Goal: Task Accomplishment & Management: Manage account settings

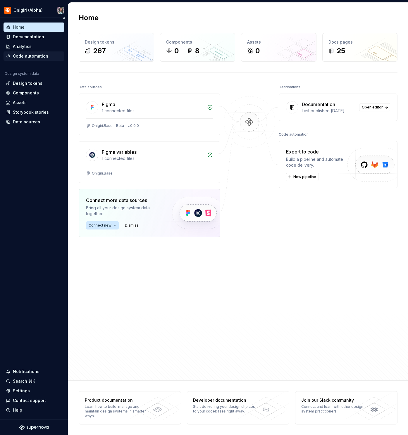
click at [27, 57] on div "Code automation" at bounding box center [30, 56] width 35 height 6
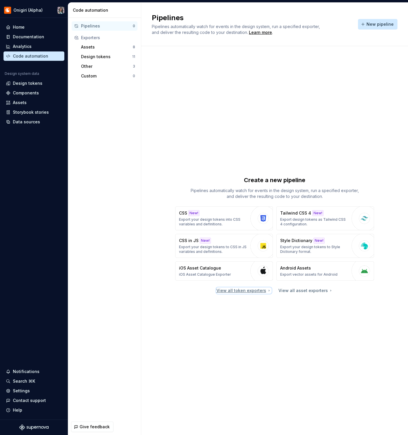
click at [258, 292] on div "View all token exporters" at bounding box center [243, 291] width 55 height 6
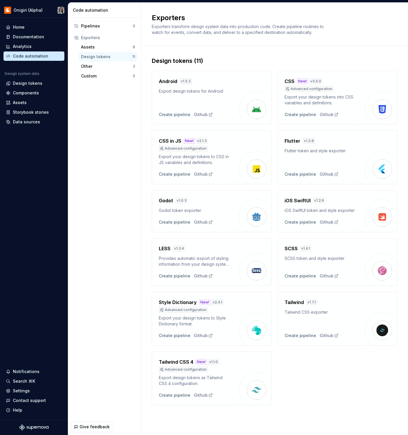
click at [231, 309] on img at bounding box center [251, 325] width 41 height 41
click at [178, 336] on div "Create pipeline" at bounding box center [175, 336] width 32 height 6
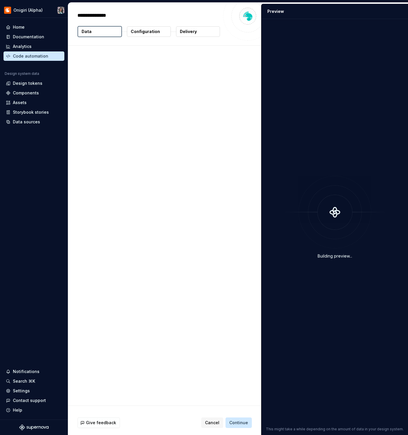
type textarea "*"
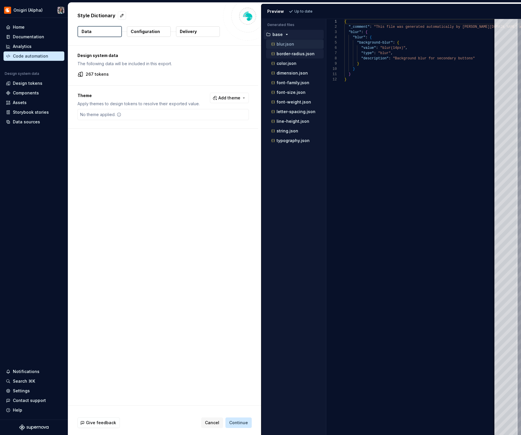
click at [288, 57] on button "border-radius.json" at bounding box center [295, 54] width 58 height 6
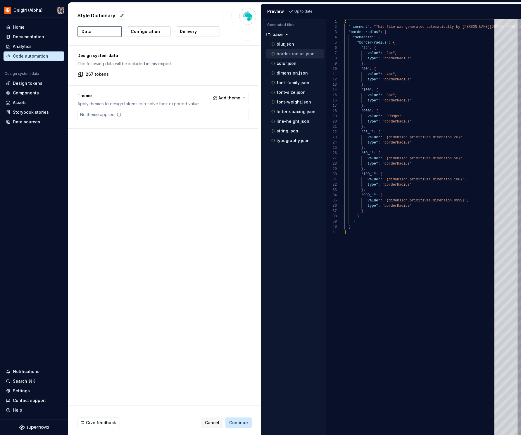
scroll to position [53, 0]
click at [286, 80] on div "font-family.json" at bounding box center [297, 83] width 54 height 6
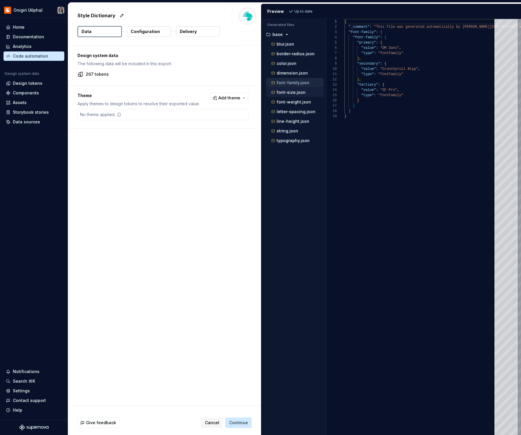
click at [289, 92] on p "font-size.json" at bounding box center [291, 92] width 29 height 5
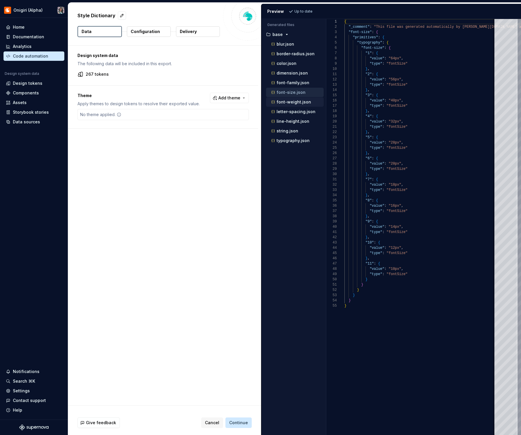
click at [289, 104] on p "font-weight.json" at bounding box center [294, 102] width 35 height 5
type textarea "**********"
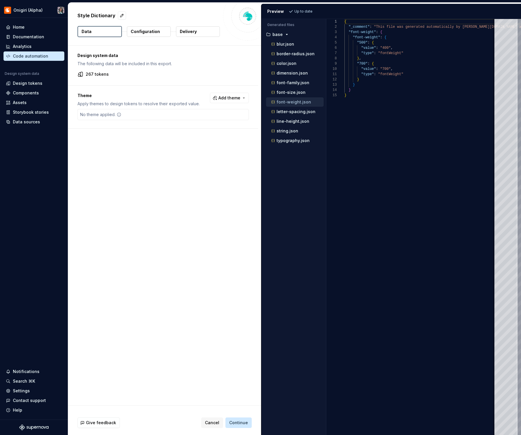
click at [143, 35] on button "Configuration" at bounding box center [149, 31] width 44 height 11
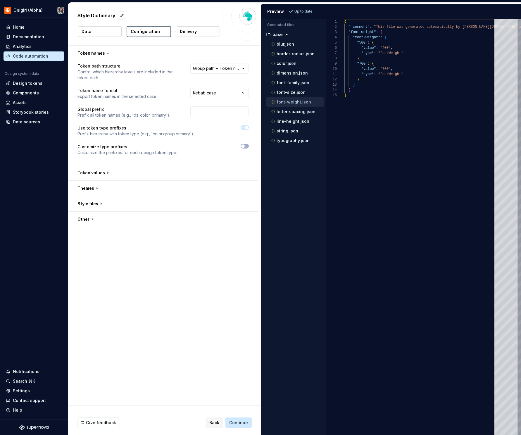
click at [188, 27] on button "Delivery" at bounding box center [198, 31] width 44 height 11
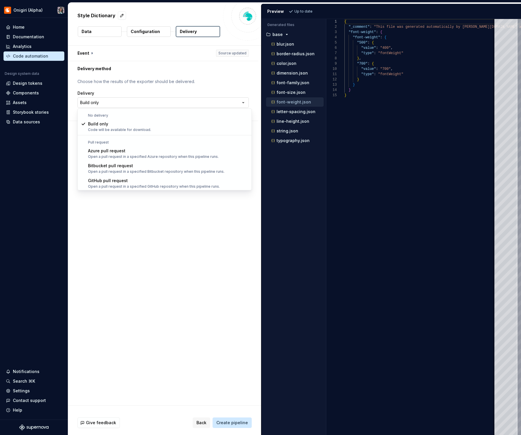
click at [160, 103] on html "**********" at bounding box center [260, 217] width 521 height 435
select select "******"
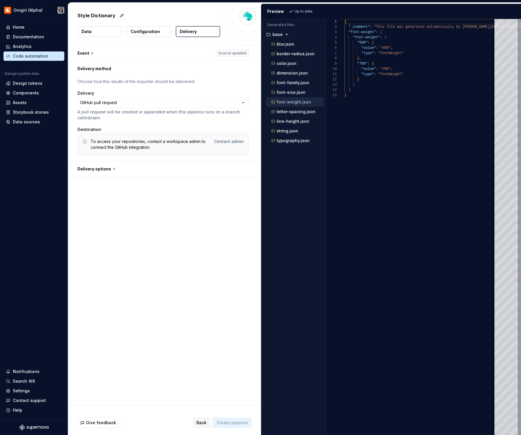
click at [99, 177] on div "**********" at bounding box center [164, 226] width 193 height 360
click at [100, 170] on button "button" at bounding box center [163, 168] width 190 height 15
type textarea "*"
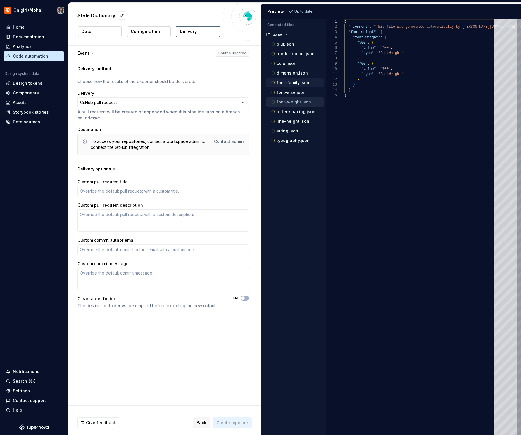
click at [304, 85] on p "font-family.json" at bounding box center [293, 82] width 33 height 5
type textarea "**********"
click at [304, 85] on p "font-family.json" at bounding box center [293, 82] width 33 height 5
drag, startPoint x: 152, startPoint y: 142, endPoint x: 169, endPoint y: 150, distance: 18.8
click at [169, 150] on div "To access your repositories, contact a workspace admin to connect the GitHub in…" at bounding box center [151, 145] width 120 height 12
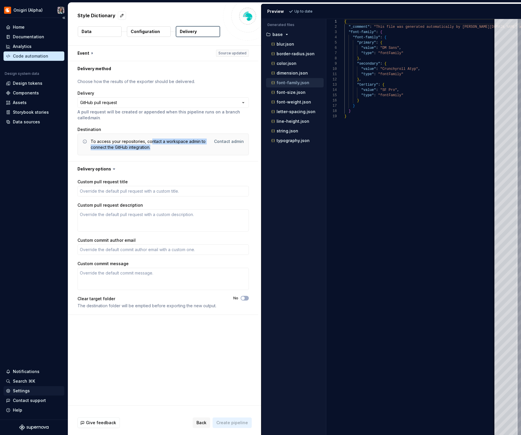
click at [23, 393] on div "Settings" at bounding box center [21, 391] width 17 height 6
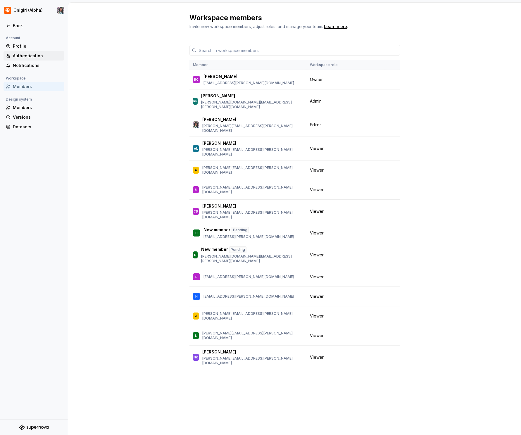
click at [27, 55] on div "Authentication" at bounding box center [37, 56] width 49 height 6
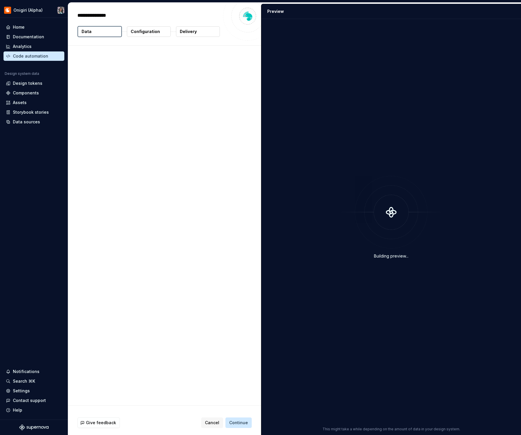
type textarea "*"
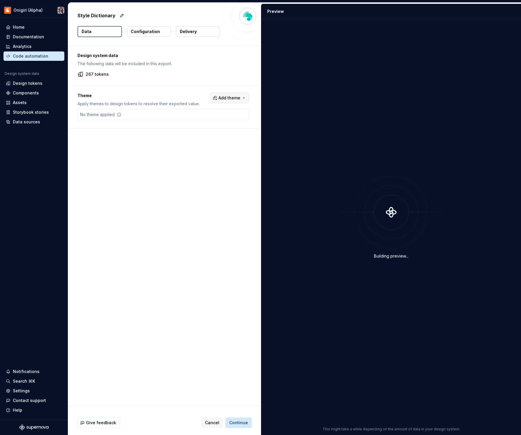
click at [239, 94] on button "Add theme" at bounding box center [229, 98] width 39 height 11
click at [231, 83] on html "Onigiri (Alpha) Home Documentation Analytics Code automation Design system data…" at bounding box center [260, 217] width 521 height 435
click at [226, 99] on span "Add theme" at bounding box center [230, 98] width 22 height 6
click at [200, 123] on div "dark" at bounding box center [196, 121] width 9 height 6
click at [198, 130] on div "light" at bounding box center [196, 131] width 9 height 6
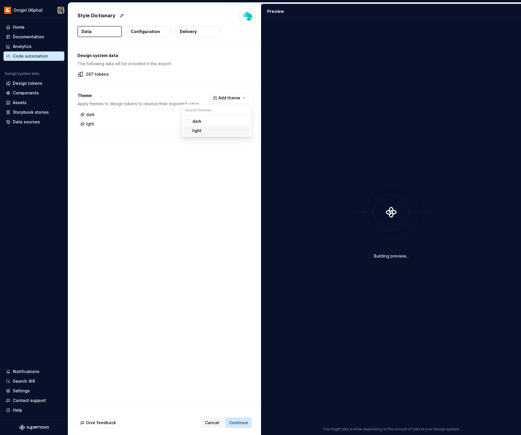
click at [180, 161] on html "Onigiri (Alpha) Home Documentation Analytics Code automation Design system data…" at bounding box center [260, 217] width 521 height 435
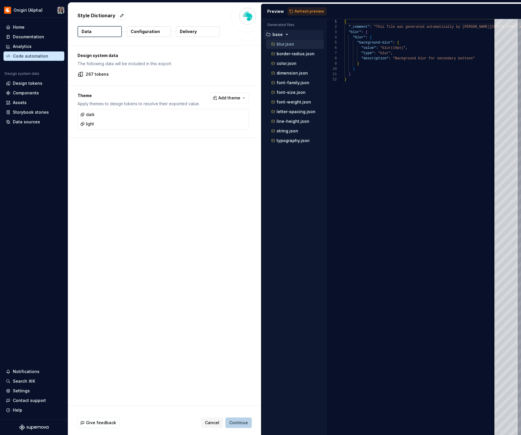
click at [246, 419] on button "Continue" at bounding box center [239, 423] width 26 height 11
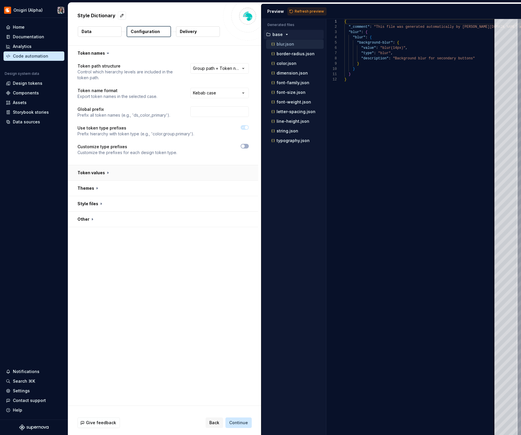
click at [155, 175] on button "button" at bounding box center [163, 172] width 190 height 15
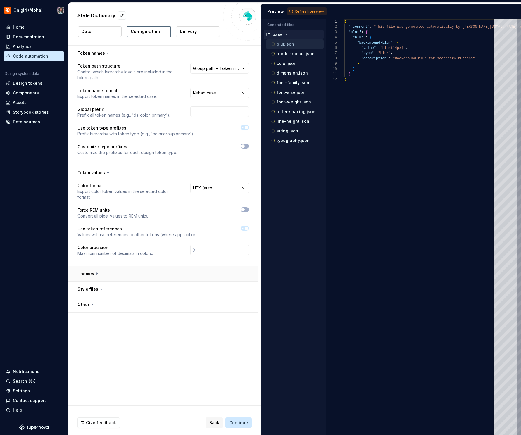
click at [116, 266] on button "button" at bounding box center [163, 273] width 190 height 15
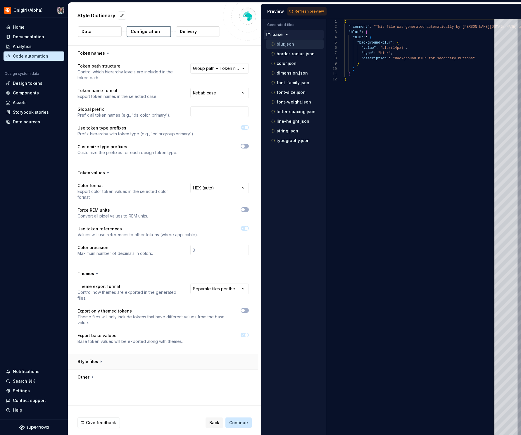
click at [107, 355] on button "button" at bounding box center [163, 361] width 190 height 15
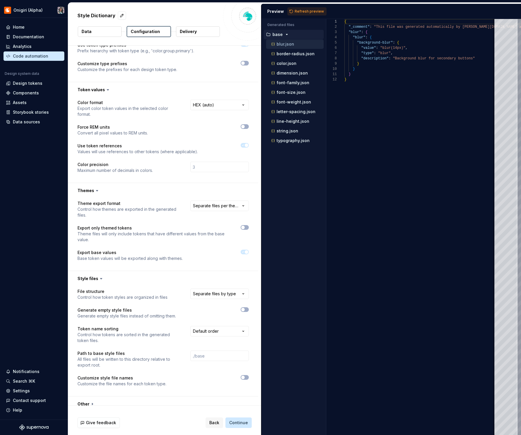
scroll to position [84, 0]
click at [109, 398] on button "button" at bounding box center [163, 403] width 190 height 15
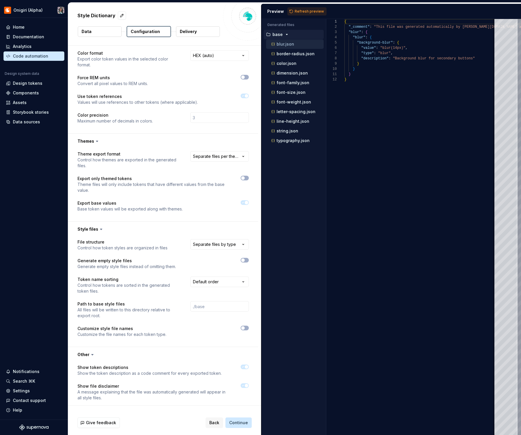
scroll to position [181, 0]
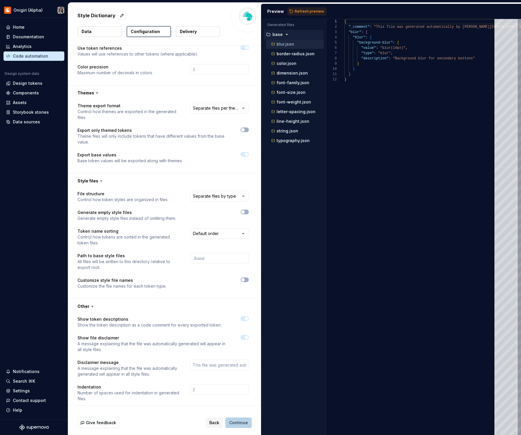
click at [236, 420] on span "Continue" at bounding box center [238, 423] width 19 height 6
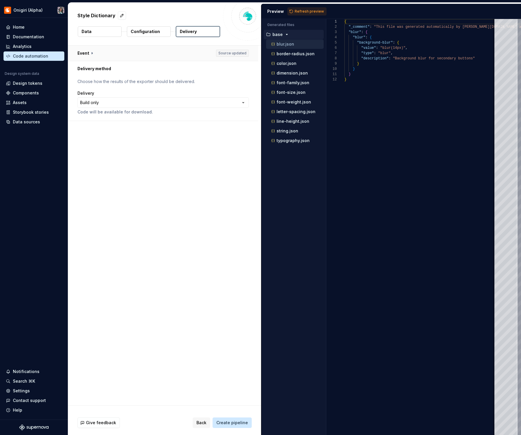
click at [102, 54] on button "button" at bounding box center [163, 53] width 190 height 15
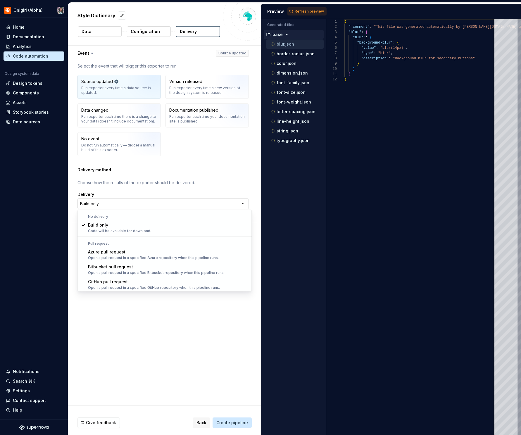
click at [145, 205] on html "**********" at bounding box center [260, 217] width 521 height 435
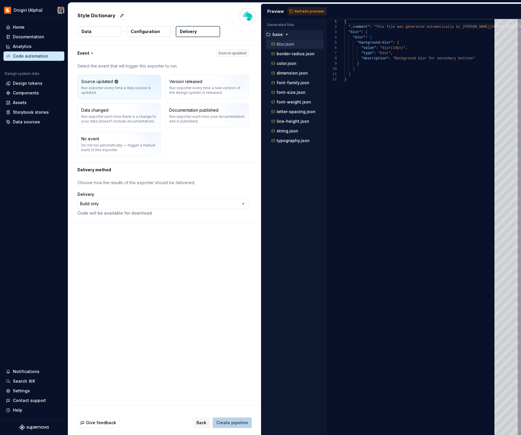
click at [237, 421] on span "Create pipeline" at bounding box center [232, 423] width 32 height 6
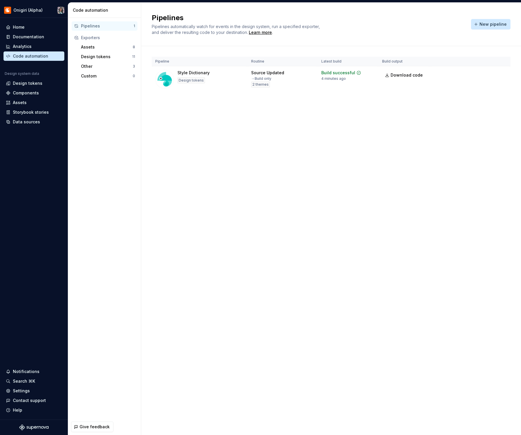
click at [395, 97] on div "Pipeline Routine Latest build Build output Style Dictionary Design tokens Sourc…" at bounding box center [331, 80] width 359 height 68
click at [395, 78] on link "Download code" at bounding box center [404, 75] width 44 height 11
click at [24, 58] on div "Code automation" at bounding box center [30, 56] width 35 height 6
click at [44, 55] on div "Code automation" at bounding box center [30, 56] width 35 height 6
click at [499, 23] on span "New pipeline" at bounding box center [493, 24] width 27 height 6
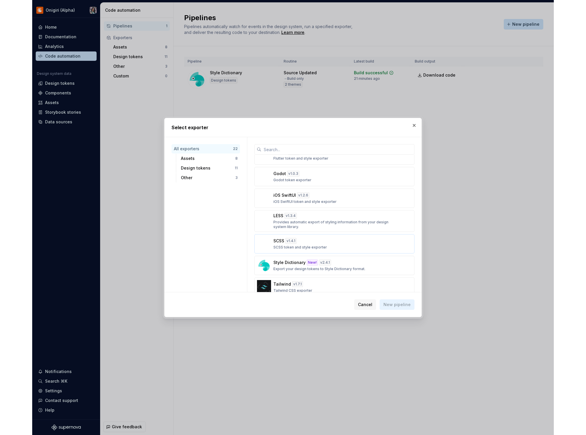
scroll to position [267, 0]
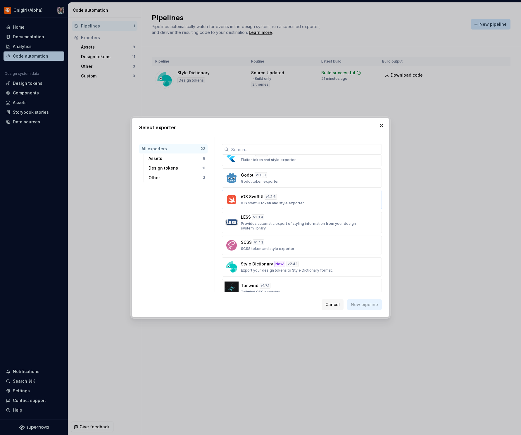
click at [256, 196] on p "iOS SwiftUI" at bounding box center [252, 197] width 23 height 6
click at [370, 301] on button "New pipeline" at bounding box center [364, 305] width 35 height 11
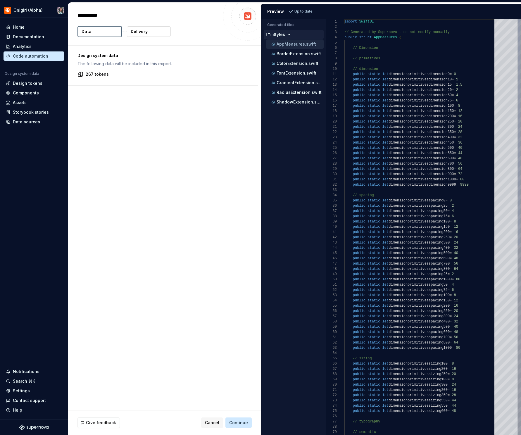
type textarea "*"
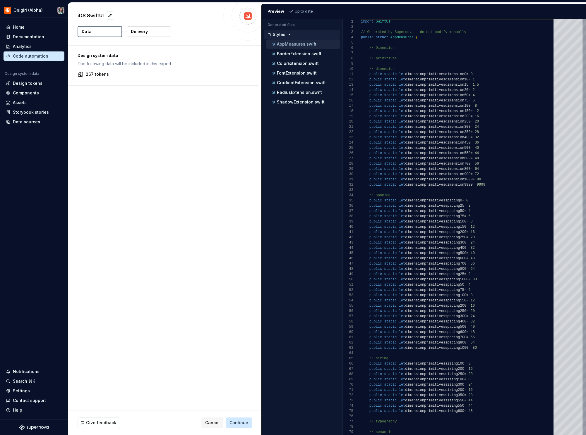
click at [124, 92] on div "Design system data The following data will be included in this export. 267 toke…" at bounding box center [164, 228] width 193 height 365
click at [29, 56] on div "Code automation" at bounding box center [30, 56] width 35 height 6
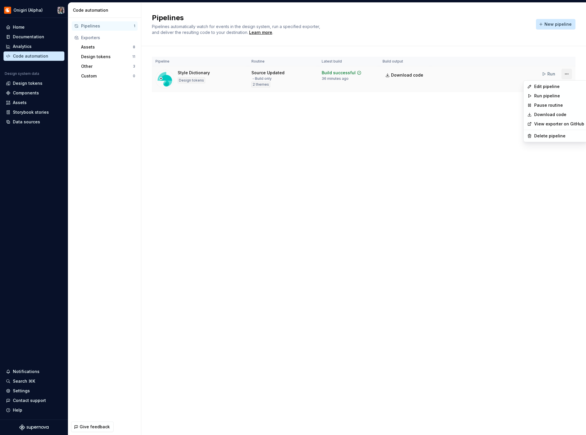
click at [521, 76] on html "Onigiri (Alpha) Home Documentation Analytics Code automation Design system data…" at bounding box center [293, 217] width 586 height 435
click at [521, 127] on div "View exporter on GitHub" at bounding box center [556, 123] width 62 height 9
click at [521, 75] on html "Onigiri (Alpha) Home Documentation Analytics Code automation Design system data…" at bounding box center [293, 217] width 586 height 435
click at [521, 123] on link "View exporter on GitHub" at bounding box center [559, 124] width 50 height 6
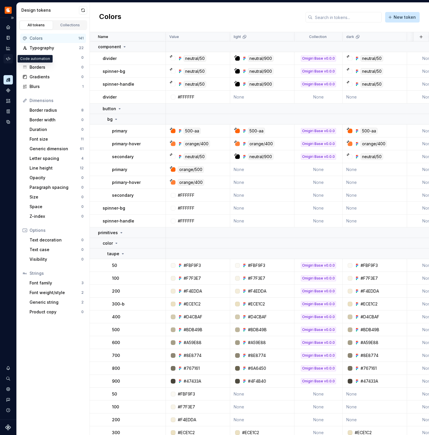
click at [8, 59] on icon "Code automation" at bounding box center [8, 58] width 5 height 5
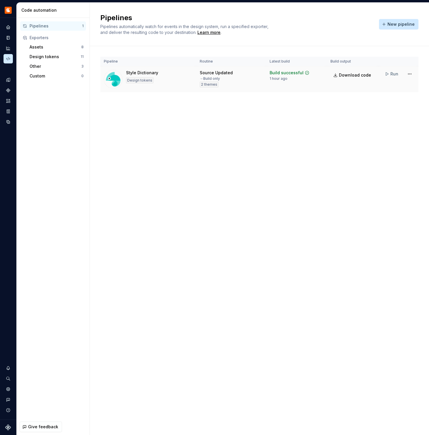
click at [162, 73] on div "Style Dictionary Design tokens" at bounding box center [148, 79] width 89 height 19
click at [409, 75] on html "Onigiri (Alpha) Design system data Code automation Pipelines 1 Exporters Assets…" at bounding box center [214, 217] width 429 height 435
click at [399, 87] on div "Edit pipeline" at bounding box center [402, 87] width 50 height 6
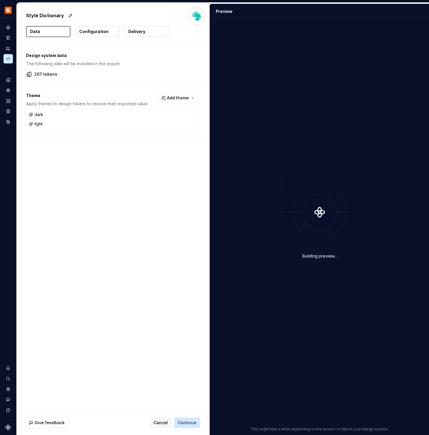
click at [132, 31] on p "Delivery" at bounding box center [136, 32] width 17 height 6
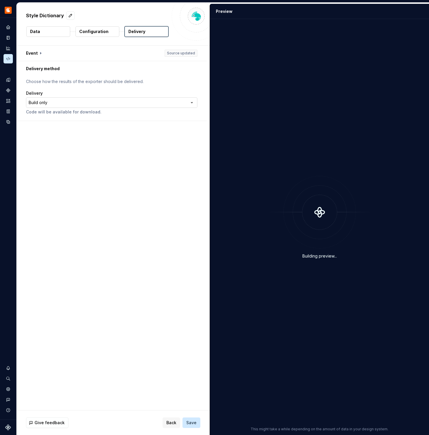
click at [135, 102] on html "**********" at bounding box center [214, 217] width 429 height 435
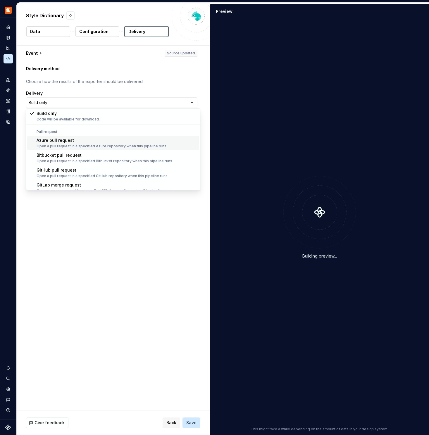
scroll to position [16, 0]
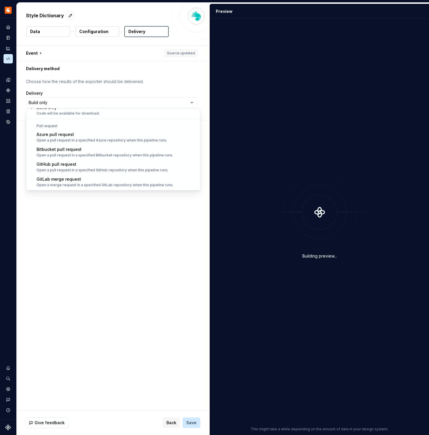
select select "******"
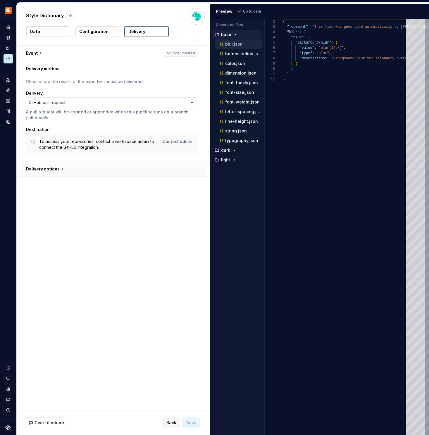
click at [36, 168] on button "button" at bounding box center [112, 168] width 190 height 15
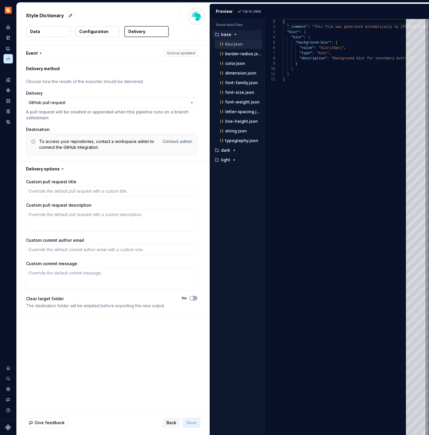
click at [65, 152] on div "To access your repositories, contact a workspace admin to connect the GitHub in…" at bounding box center [111, 145] width 171 height 22
click at [54, 33] on button "Data" at bounding box center [48, 31] width 44 height 11
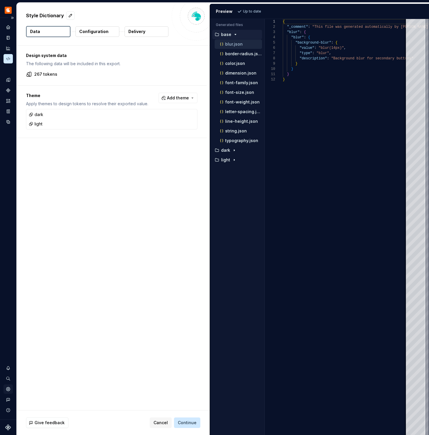
click at [9, 391] on icon "Settings" at bounding box center [8, 389] width 5 height 5
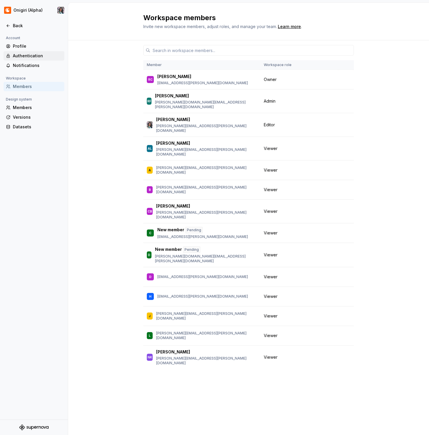
click at [32, 56] on div "Authentication" at bounding box center [37, 56] width 49 height 6
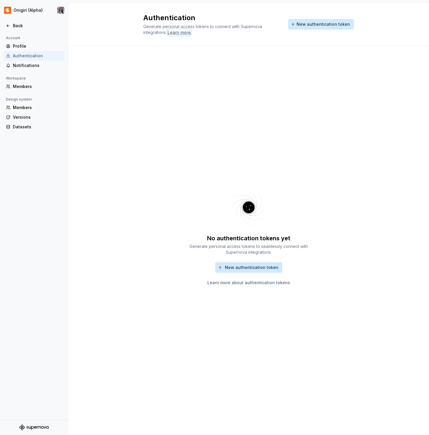
click at [188, 31] on div "Learn more" at bounding box center [179, 33] width 23 height 6
click at [32, 108] on div "Members" at bounding box center [37, 108] width 49 height 6
click at [25, 116] on div "Versions" at bounding box center [37, 117] width 49 height 6
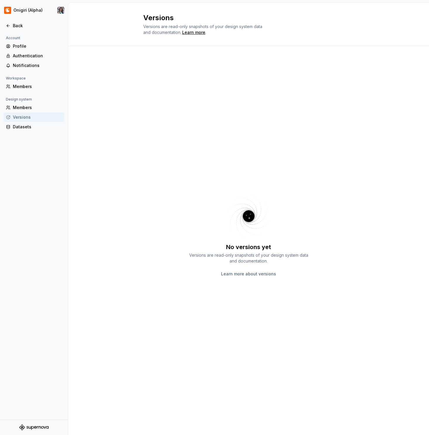
click at [25, 116] on div "Versions" at bounding box center [37, 117] width 49 height 6
click at [28, 130] on div "Datasets" at bounding box center [37, 127] width 49 height 6
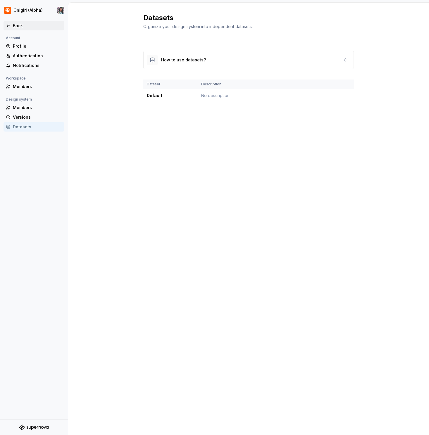
click at [10, 28] on div "Back" at bounding box center [34, 26] width 56 height 6
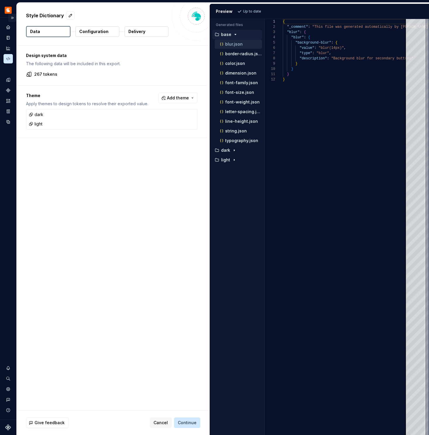
click at [12, 18] on button "Expand sidebar" at bounding box center [12, 18] width 8 height 8
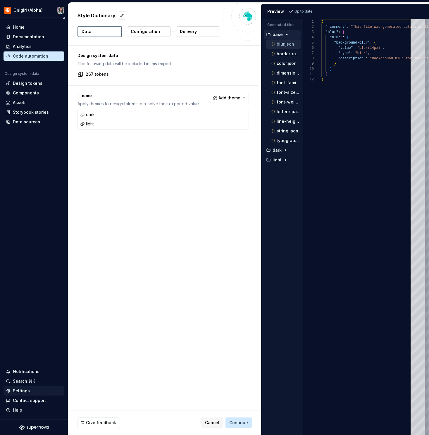
click at [24, 389] on div "Settings" at bounding box center [21, 391] width 17 height 6
click at [27, 29] on div "Home" at bounding box center [34, 27] width 56 height 6
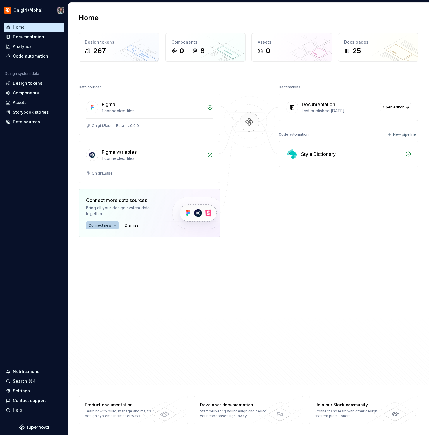
click at [110, 227] on span "Connect new" at bounding box center [100, 225] width 23 height 5
click at [109, 225] on span "Connect new" at bounding box center [100, 225] width 23 height 5
click at [106, 226] on span "Connect new" at bounding box center [100, 225] width 23 height 5
click at [216, 278] on div "Data sources Figma 1 connected files Onigiri.Base - Beta - v.0.0.0 Figma variab…" at bounding box center [150, 213] width 142 height 261
click at [44, 55] on div "Code automation" at bounding box center [30, 56] width 35 height 6
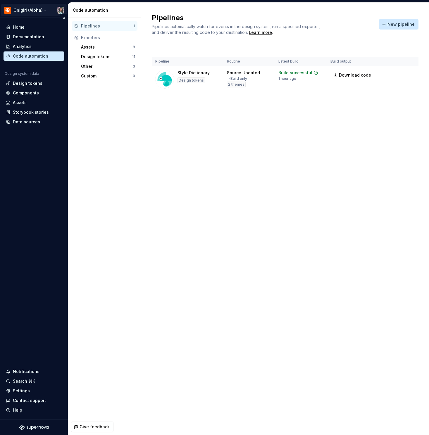
click at [10, 6] on html "Onigiri (Alpha) Home Documentation Analytics Code automation Design system data…" at bounding box center [214, 217] width 429 height 435
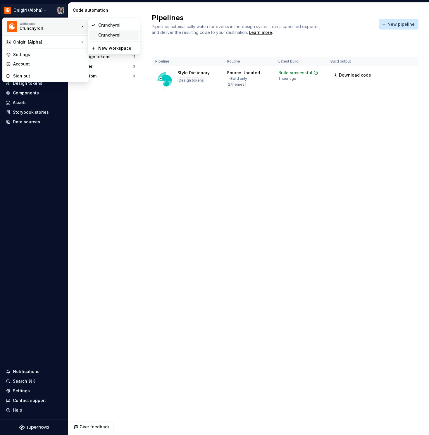
click at [97, 37] on div "Crunchyroll" at bounding box center [114, 34] width 50 height 9
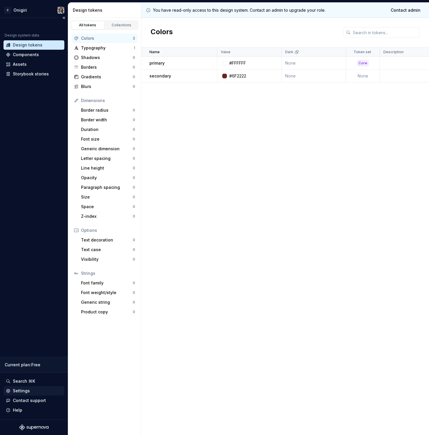
click at [12, 388] on div "Settings" at bounding box center [34, 390] width 61 height 9
click at [18, 9] on html "C Onigiri Design system data Design tokens Components Assets Storybook stories …" at bounding box center [214, 217] width 429 height 435
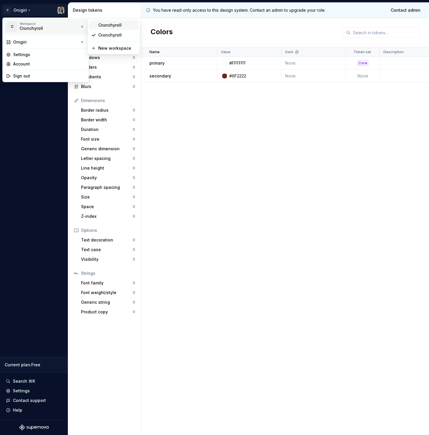
click at [106, 26] on div "Crunchyroll" at bounding box center [117, 25] width 38 height 6
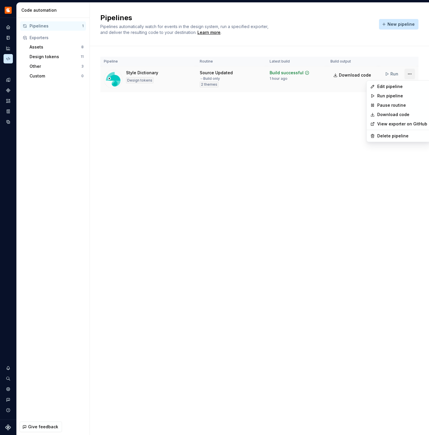
click at [410, 73] on html "Onigiri (Alpha) Design system data Code automation Pipelines 1 Exporters Assets…" at bounding box center [214, 217] width 429 height 435
click at [405, 88] on div "Edit pipeline" at bounding box center [402, 87] width 50 height 6
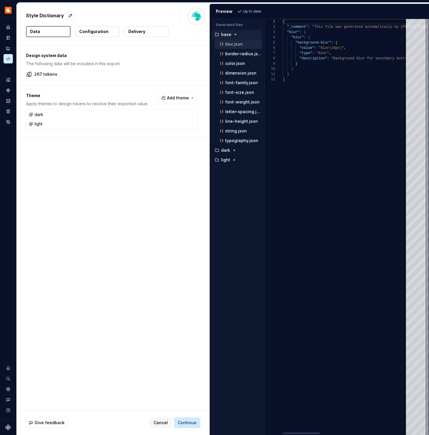
click at [86, 30] on p "Configuration" at bounding box center [93, 32] width 29 height 6
click at [136, 30] on p "Delivery" at bounding box center [136, 32] width 17 height 6
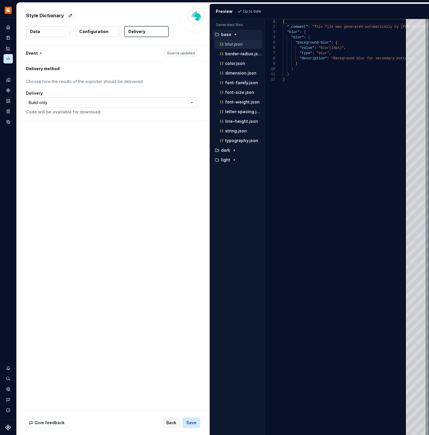
click at [116, 102] on html "**********" at bounding box center [214, 217] width 429 height 435
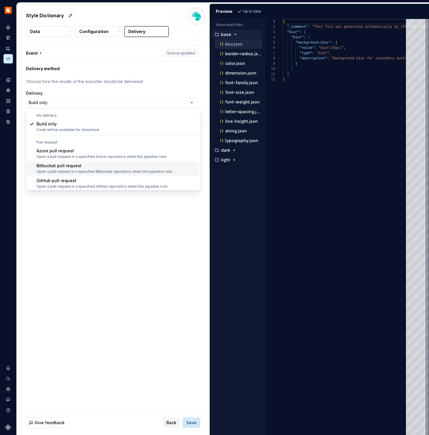
scroll to position [16, 0]
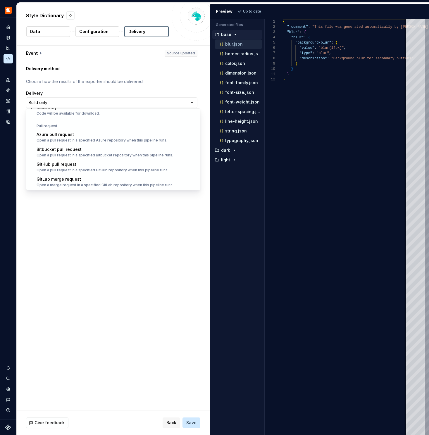
select select "******"
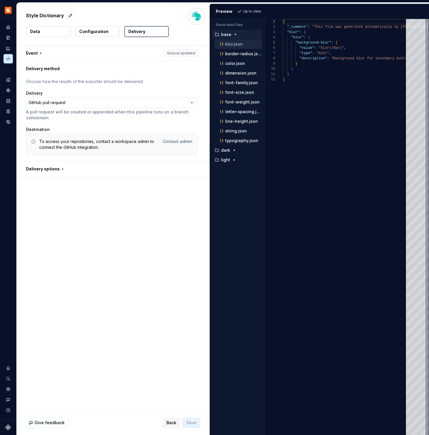
click at [77, 148] on div "To access your repositories, contact a workspace admin to connect the GitHub in…" at bounding box center [99, 145] width 120 height 12
click at [35, 140] on icon at bounding box center [33, 141] width 5 height 5
click at [35, 145] on div "To access your repositories, contact a workspace admin to connect the GitHub in…" at bounding box center [111, 145] width 161 height 12
click at [10, 13] on html "**********" at bounding box center [214, 217] width 429 height 435
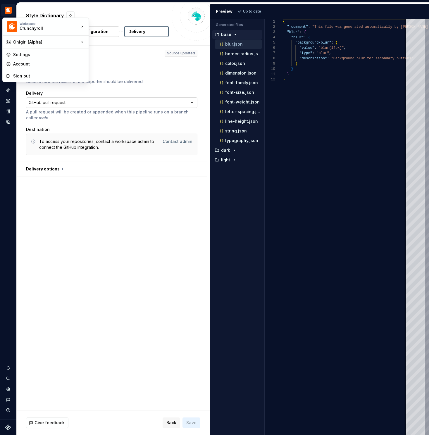
click at [87, 99] on html "**********" at bounding box center [214, 217] width 429 height 435
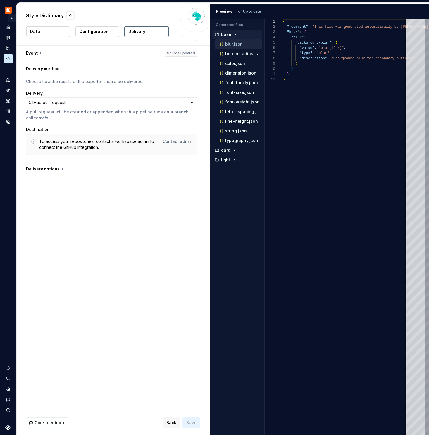
click at [8, 15] on button "Expand sidebar" at bounding box center [12, 18] width 8 height 8
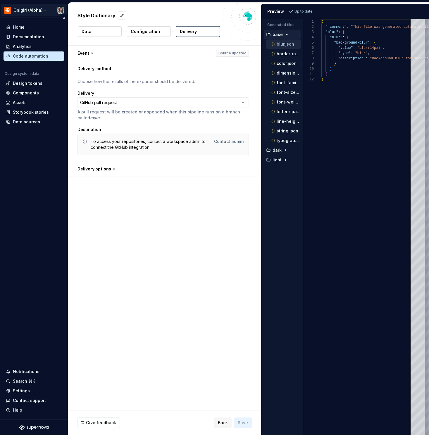
click at [33, 6] on html "**********" at bounding box center [214, 217] width 429 height 435
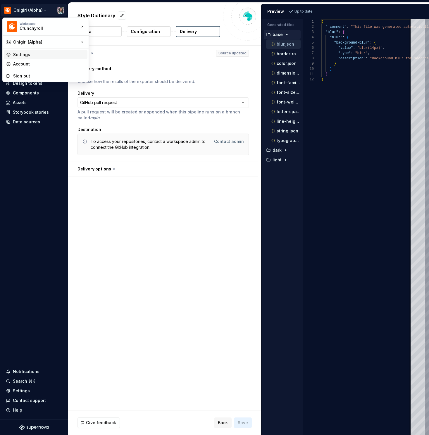
click at [25, 52] on div "Settings" at bounding box center [49, 55] width 72 height 6
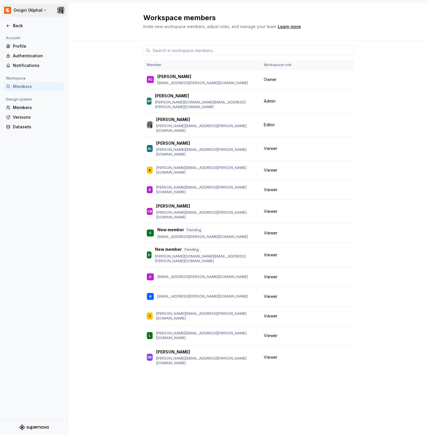
click at [34, 8] on html "Onigiri (Alpha) Back Account Profile Authentication Notifications Workspace Mem…" at bounding box center [214, 217] width 429 height 435
click at [33, 27] on div "Crunchyroll" at bounding box center [45, 29] width 50 height 6
click at [29, 9] on html "Onigiri (Alpha) Back Account Profile Authentication Notifications Workspace Mem…" at bounding box center [214, 217] width 429 height 435
click at [18, 54] on div "Authentication" at bounding box center [37, 56] width 49 height 6
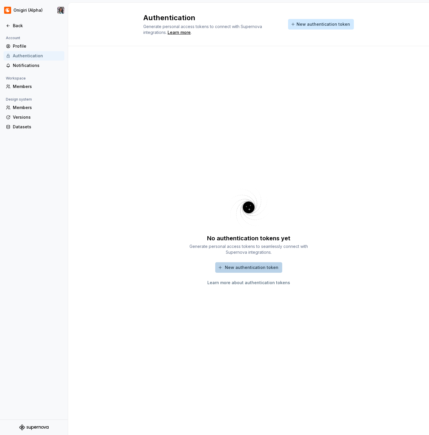
click at [266, 269] on span "New authentication token" at bounding box center [252, 268] width 54 height 6
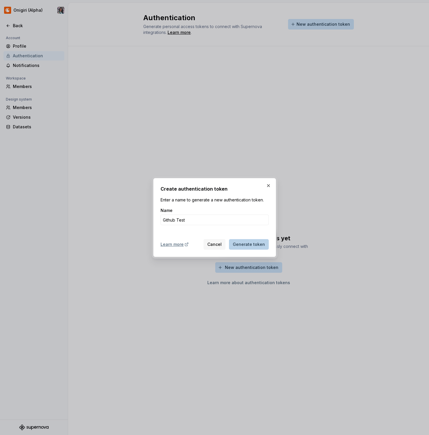
type input "Github Test"
click at [260, 240] on button "Generate token" at bounding box center [249, 244] width 40 height 11
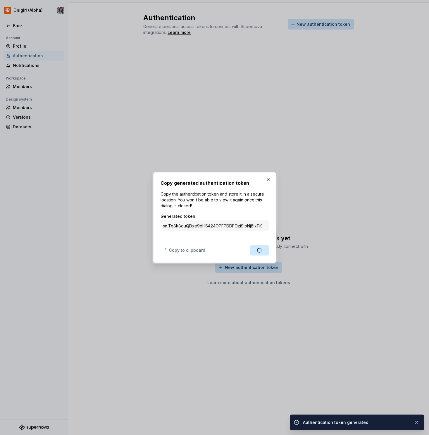
click at [241, 247] on div "Copy to clipboard Done" at bounding box center [215, 249] width 108 height 13
click at [190, 249] on span "Copy to clipboard" at bounding box center [187, 250] width 36 height 6
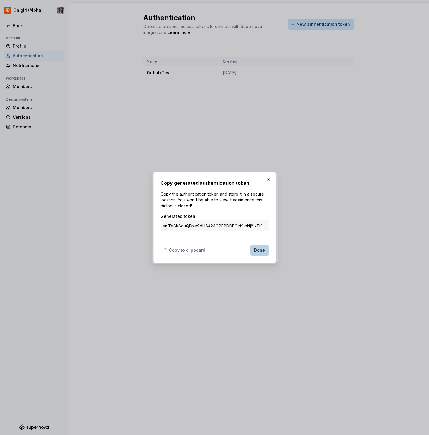
click at [259, 254] on button "Done" at bounding box center [259, 250] width 18 height 11
click at [259, 254] on div "Authentication Generate personal access tokens to connect with Supernova integr…" at bounding box center [248, 219] width 361 height 433
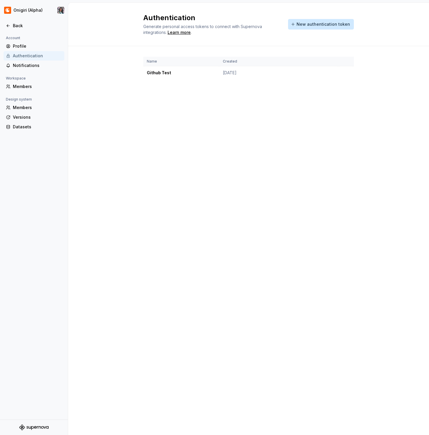
click at [188, 144] on div "Authentication Generate personal access tokens to connect with Supernova integr…" at bounding box center [248, 219] width 361 height 433
click at [14, 24] on div "Back" at bounding box center [37, 26] width 49 height 6
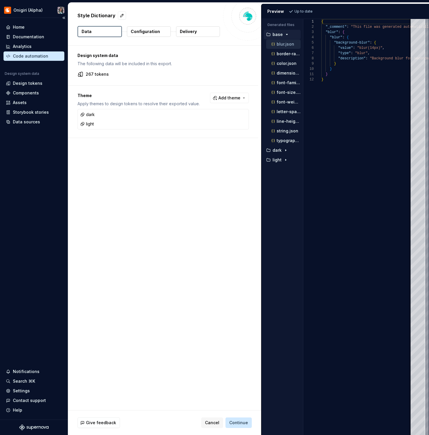
click at [32, 52] on div "Code automation" at bounding box center [34, 55] width 61 height 9
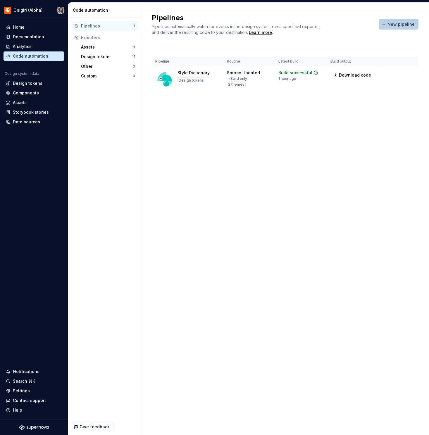
click at [399, 25] on span "New pipeline" at bounding box center [401, 24] width 27 height 6
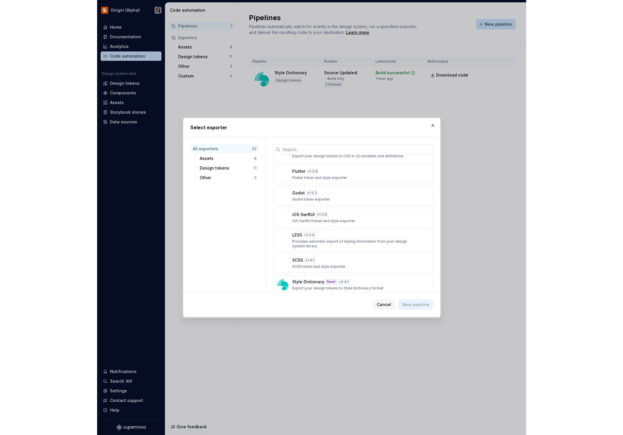
scroll to position [243, 0]
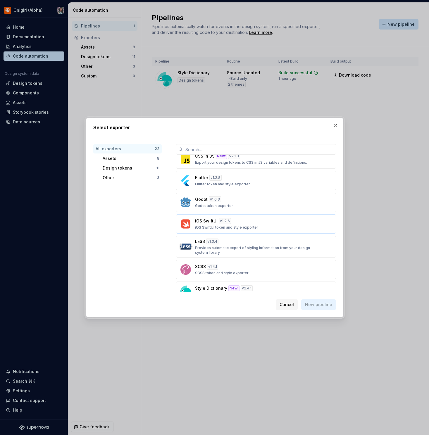
click at [237, 222] on div "iOS SwiftUI v 1.2.6 iOS SwiftUI token and style exporter" at bounding box center [254, 224] width 118 height 12
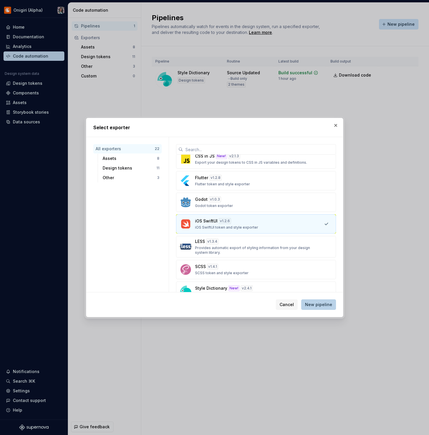
click at [320, 305] on span "New pipeline" at bounding box center [318, 305] width 27 height 6
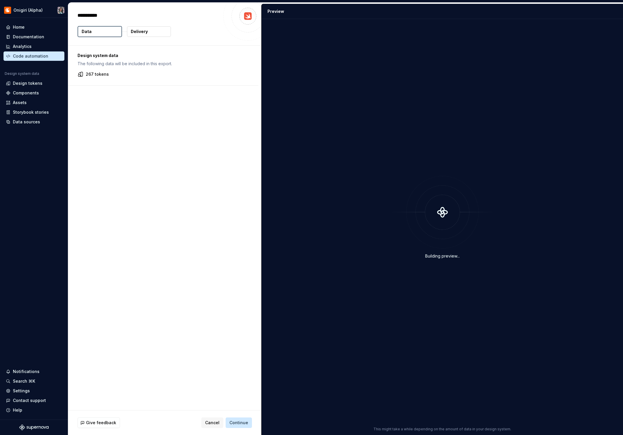
type textarea "*"
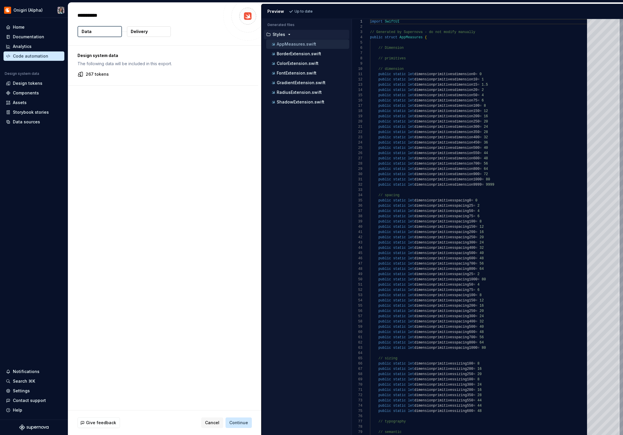
click at [149, 35] on button "Delivery" at bounding box center [149, 31] width 44 height 11
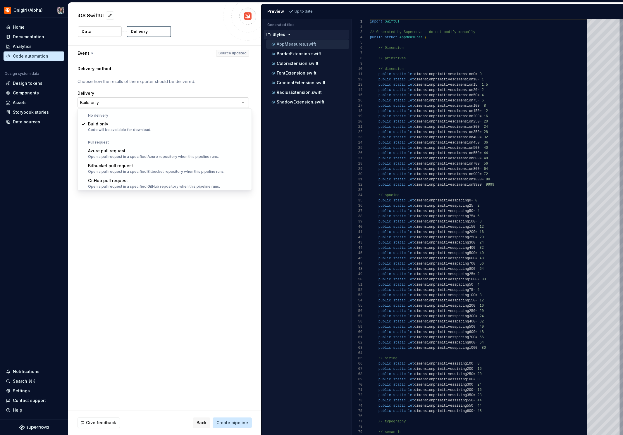
click at [228, 99] on html "**********" at bounding box center [311, 217] width 623 height 435
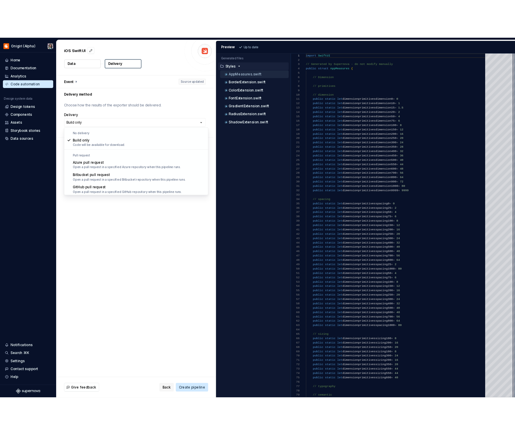
scroll to position [16, 0]
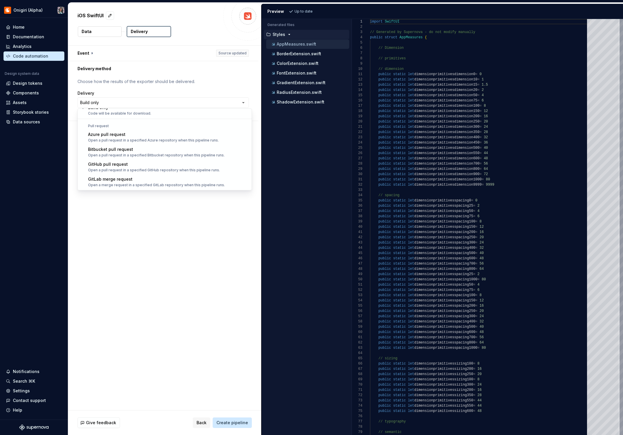
select select "******"
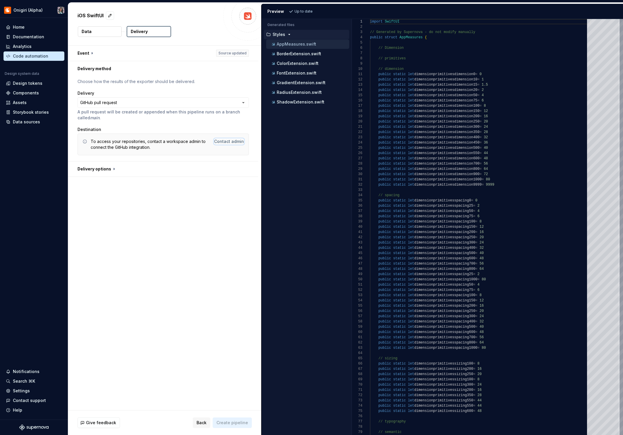
click at [224, 141] on div "Contact admin" at bounding box center [229, 142] width 30 height 6
click at [21, 386] on div "Settings" at bounding box center [34, 390] width 61 height 9
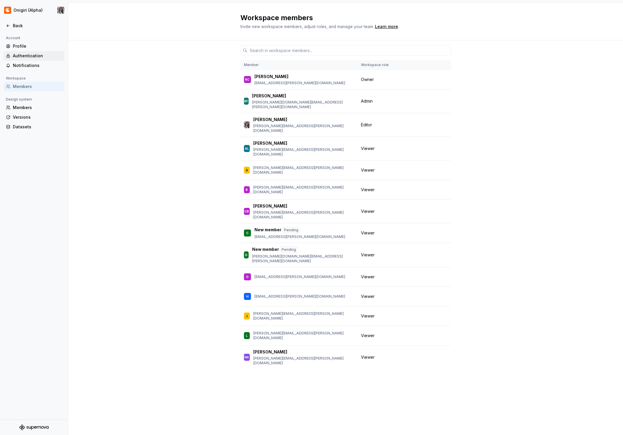
click at [20, 57] on div "Authentication" at bounding box center [37, 56] width 49 height 6
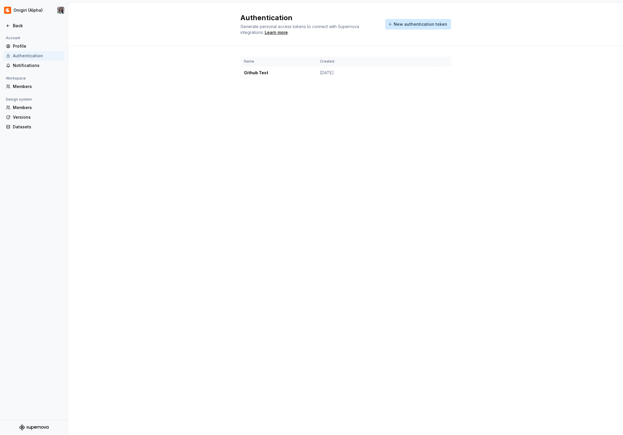
click at [230, 145] on div "Authentication Generate personal access tokens to connect with Supernova integr…" at bounding box center [345, 219] width 555 height 433
drag, startPoint x: 230, startPoint y: 145, endPoint x: 56, endPoint y: 50, distance: 197.7
click at [180, 129] on div "Authentication Generate personal access tokens to connect with Supernova integr…" at bounding box center [345, 219] width 555 height 433
click at [2, 11] on html "Onigiri (Alpha) Back Account Profile Authentication Notifications Workspace Mem…" at bounding box center [311, 217] width 623 height 435
click at [29, 30] on div "Crunchyroll" at bounding box center [45, 29] width 50 height 6
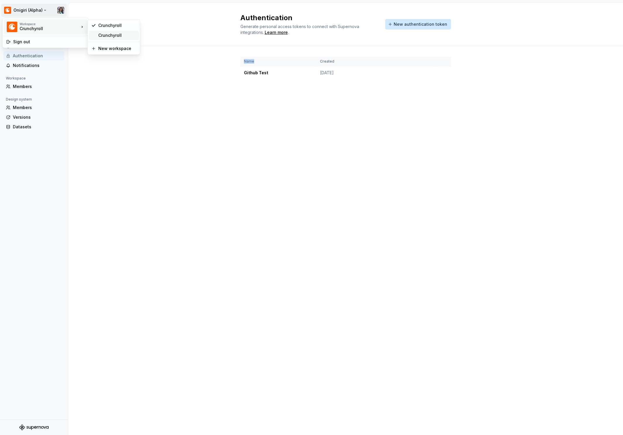
click at [100, 35] on div "Crunchyroll" at bounding box center [117, 35] width 38 height 6
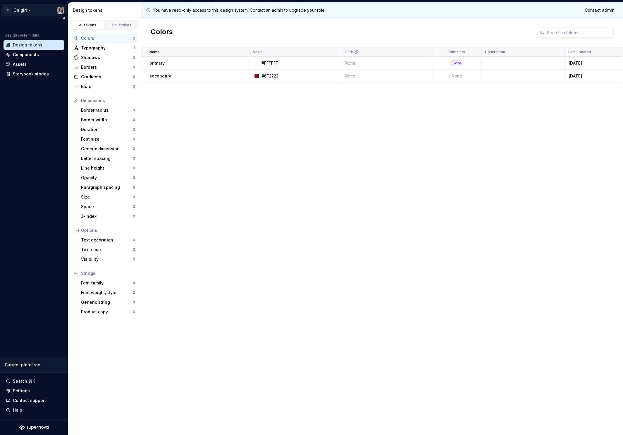
click at [9, 10] on html "C Onigiri Design system data Design tokens Components Assets Storybook stories …" at bounding box center [311, 217] width 623 height 435
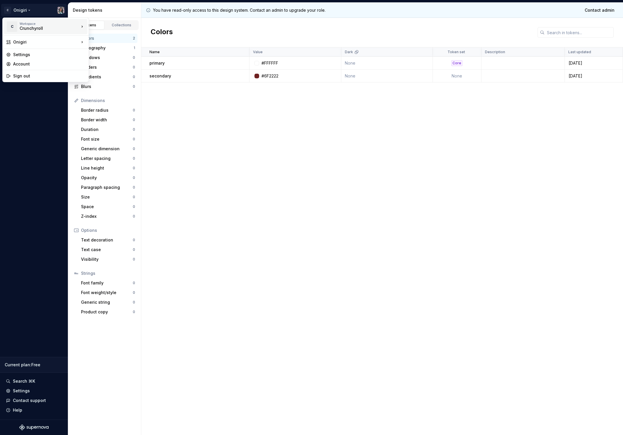
click at [36, 23] on div "Workspace" at bounding box center [50, 24] width 60 height 4
click at [95, 25] on div "Crunchyroll" at bounding box center [114, 24] width 50 height 9
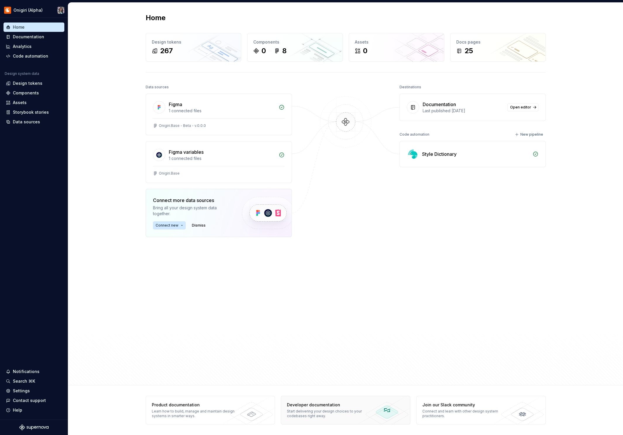
click at [345, 408] on div "Developer documentation Start delivering your design choices to your codebases …" at bounding box center [329, 410] width 97 height 28
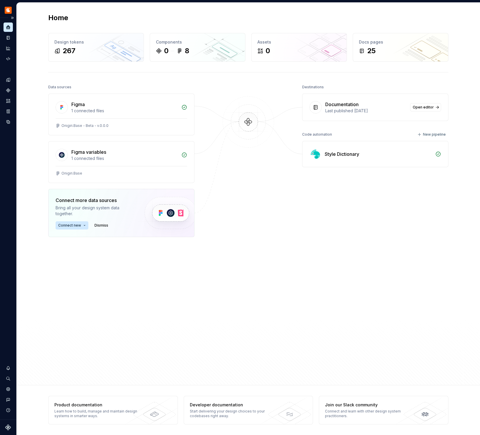
click at [7, 26] on icon "Home" at bounding box center [8, 27] width 5 height 5
click at [15, 17] on button "Expand sidebar" at bounding box center [12, 18] width 8 height 8
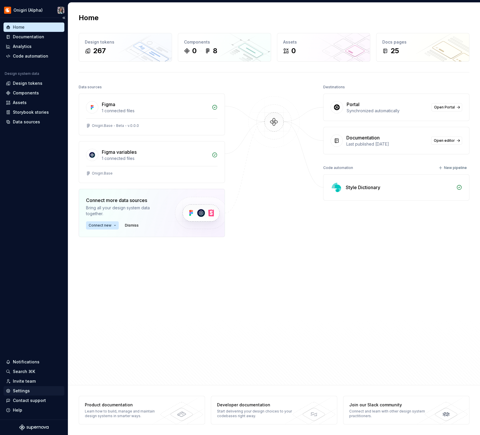
click at [25, 387] on div "Settings" at bounding box center [34, 390] width 61 height 9
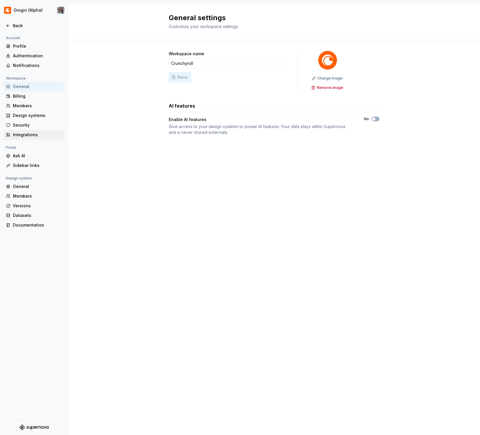
click at [23, 133] on div "Integrations" at bounding box center [37, 135] width 49 height 6
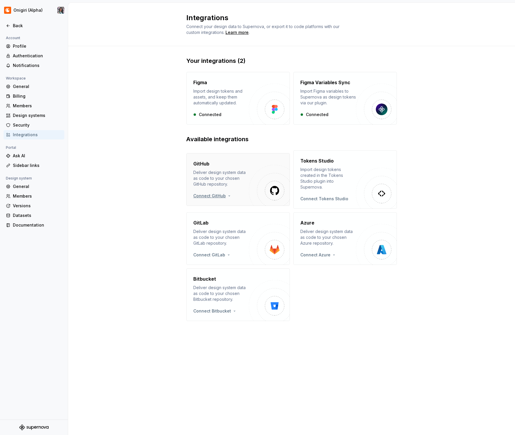
click at [233, 194] on div "Connect GitHub" at bounding box center [221, 196] width 56 height 6
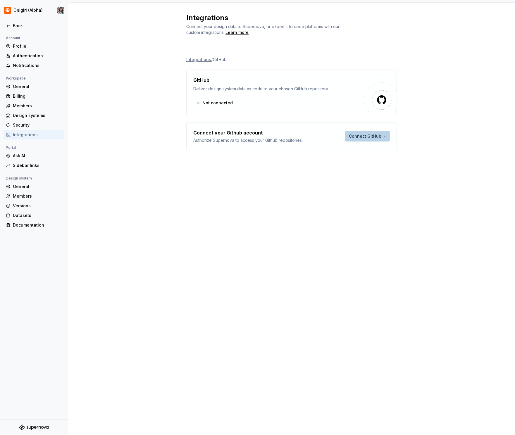
click at [370, 133] on html "Onigiri (Alpha) Back Account Profile Authentication Notifications Workspace Gen…" at bounding box center [257, 217] width 515 height 435
click at [370, 157] on div "Use a personal access token" at bounding box center [380, 158] width 60 height 6
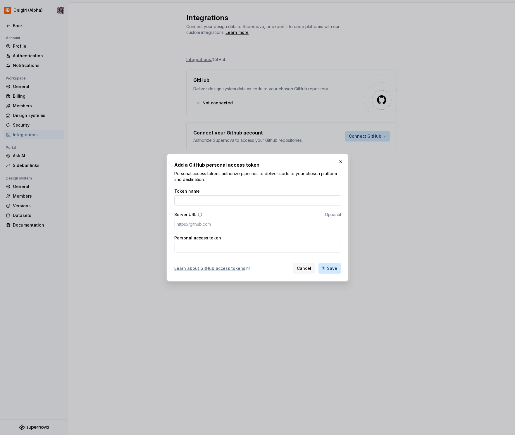
click at [226, 206] on input "Token name" at bounding box center [257, 200] width 167 height 11
type input "Nick K Test"
click at [285, 223] on input "Server URL" at bounding box center [257, 224] width 167 height 11
paste input "https://github.com/nskonieczko/TestStyles.git"
type input "https://github.com/nskonieczko/TestStyles.git"
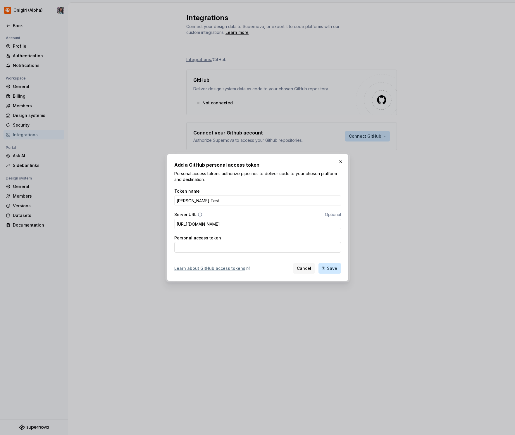
click at [274, 250] on input "Personal access token" at bounding box center [257, 247] width 167 height 11
paste input "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"
type input "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"
click at [331, 268] on span "Save" at bounding box center [332, 269] width 10 height 6
click at [303, 270] on span "Cancel" at bounding box center [304, 269] width 14 height 6
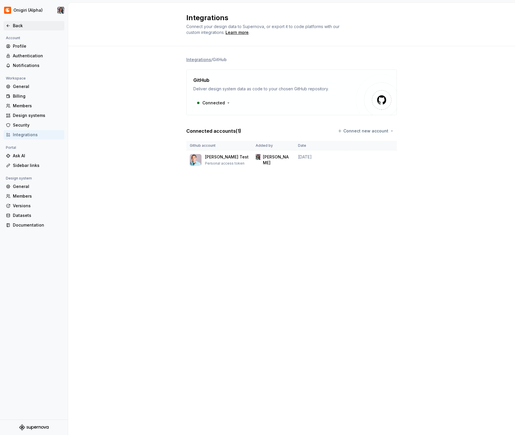
click at [10, 25] on icon at bounding box center [8, 25] width 5 height 5
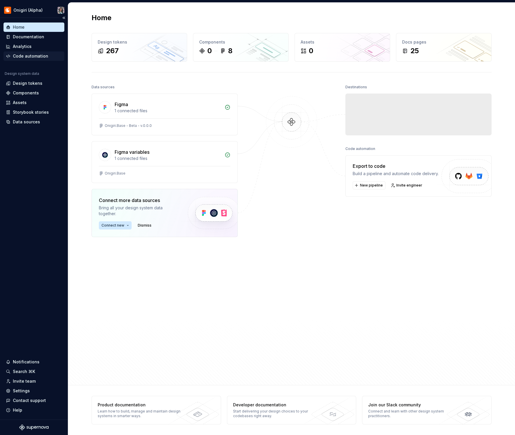
click at [24, 56] on div "Code automation" at bounding box center [30, 56] width 35 height 6
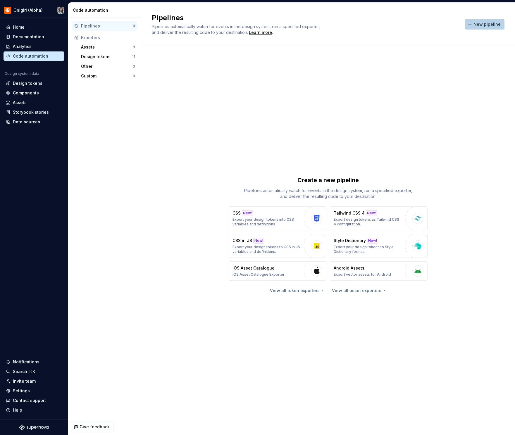
click at [429, 19] on button "New pipeline" at bounding box center [484, 24] width 39 height 11
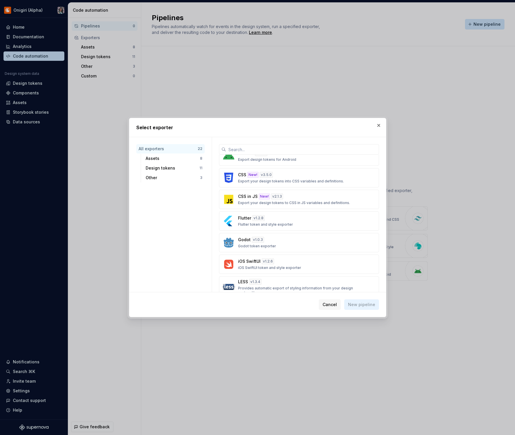
scroll to position [281, 0]
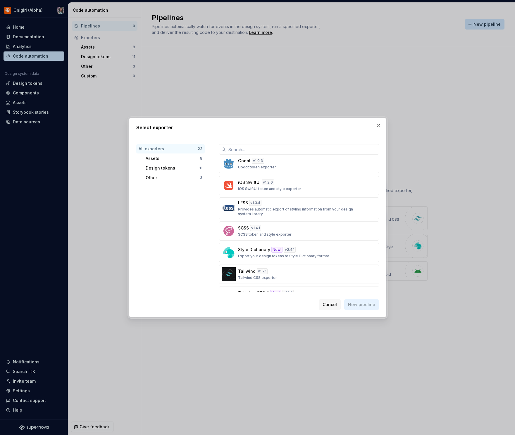
click at [258, 252] on p "Style Dictionary" at bounding box center [254, 250] width 32 height 6
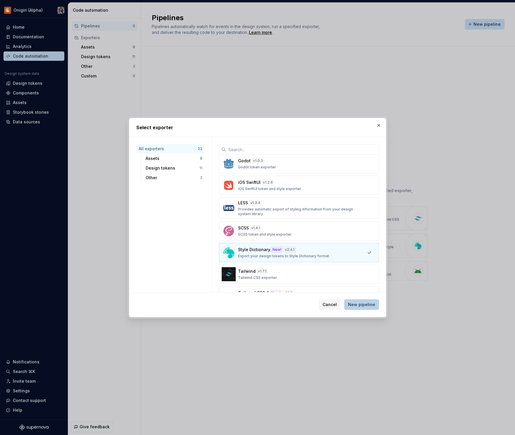
click at [368, 302] on span "New pipeline" at bounding box center [361, 305] width 27 height 6
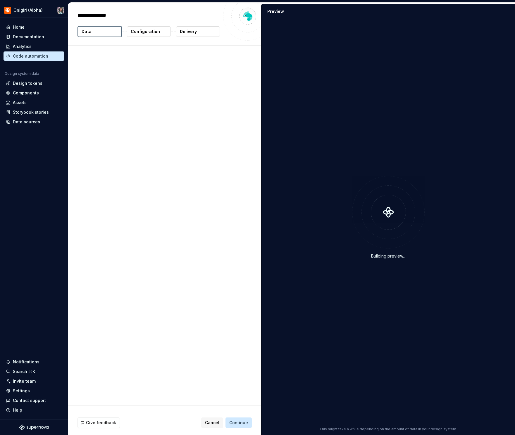
type textarea "*"
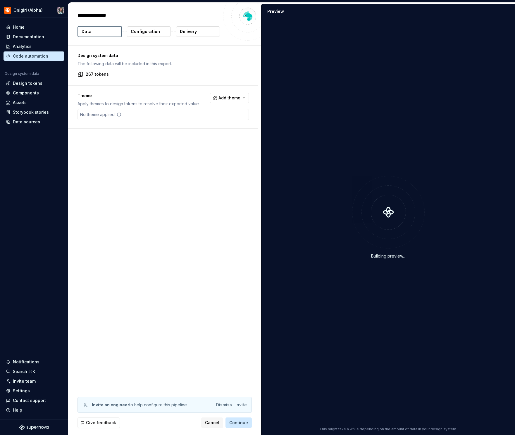
click at [173, 35] on div "Data Configuration Delivery" at bounding box center [165, 31] width 174 height 11
click at [186, 35] on button "Delivery" at bounding box center [198, 31] width 44 height 11
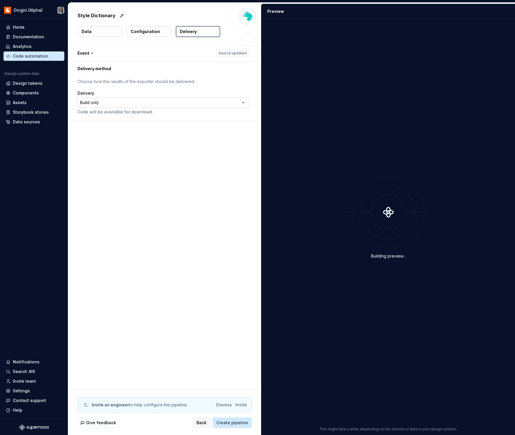
click at [161, 102] on html "**********" at bounding box center [257, 217] width 515 height 435
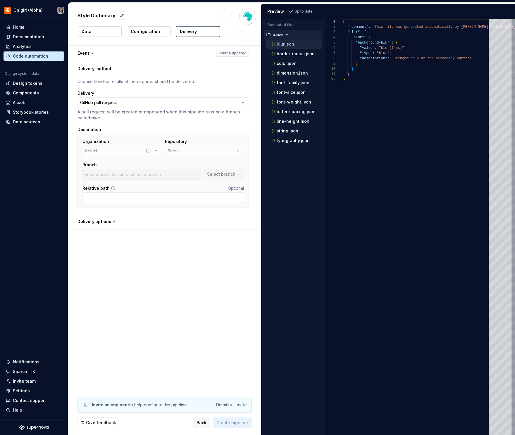
click at [155, 151] on div "Organization Select" at bounding box center [121, 148] width 79 height 18
click at [159, 153] on icon "button" at bounding box center [156, 151] width 6 height 6
click at [135, 185] on div "nskonieczko" at bounding box center [129, 184] width 60 height 6
type input "main"
click at [182, 152] on div "aaboardgame" at bounding box center [181, 151] width 27 height 6
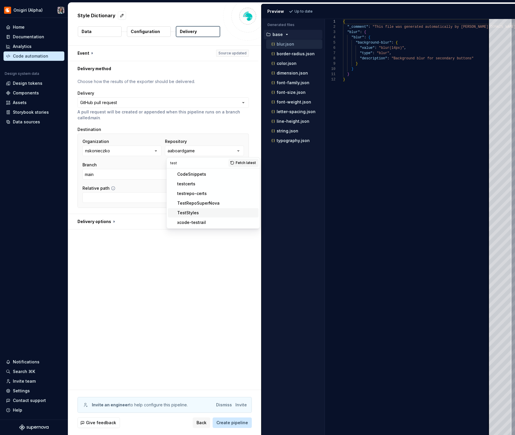
type input "test"
click at [200, 214] on div "TestStyles" at bounding box center [216, 213] width 79 height 6
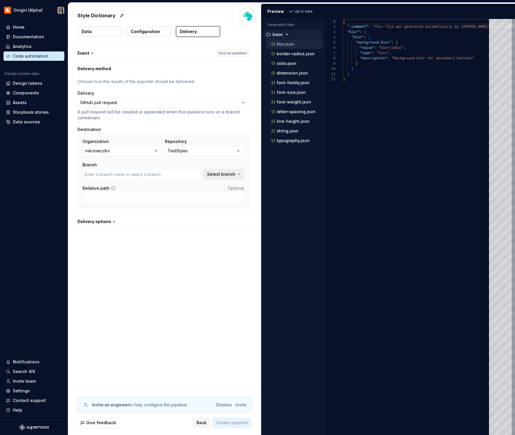
click at [231, 174] on span "Select branch" at bounding box center [221, 174] width 28 height 6
click at [149, 170] on input "text" at bounding box center [141, 174] width 118 height 11
type input "main"
click at [161, 216] on button "button" at bounding box center [163, 221] width 190 height 15
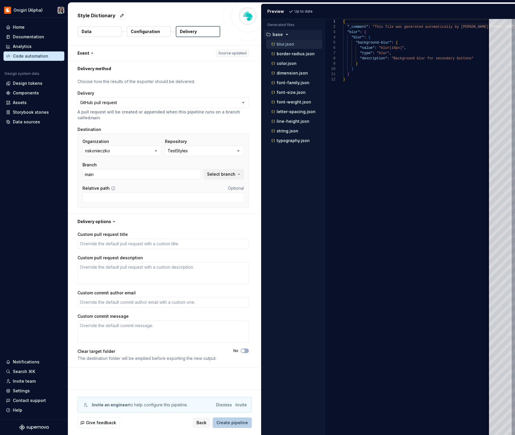
click at [230, 424] on span "Create pipeline" at bounding box center [232, 423] width 32 height 6
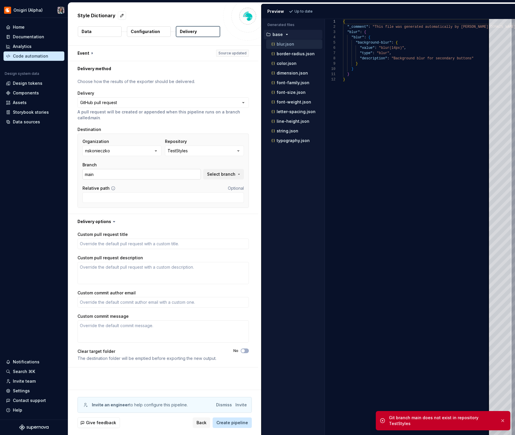
click at [100, 177] on input "main" at bounding box center [141, 174] width 118 height 11
drag, startPoint x: 101, startPoint y: 177, endPoint x: 64, endPoint y: 177, distance: 37.2
click at [67, 177] on div "**********" at bounding box center [257, 217] width 515 height 435
type textarea "*"
type input "mai"
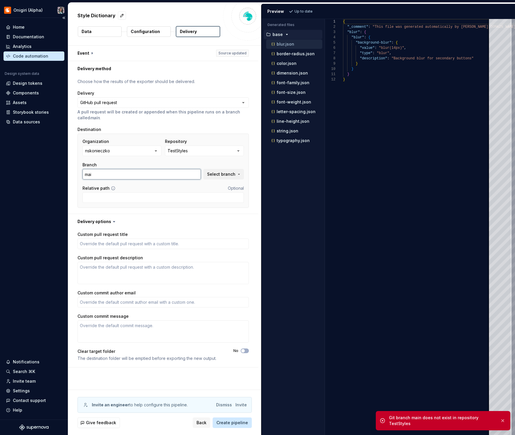
type textarea "*"
type input "ma"
type textarea "*"
type input "m"
type textarea "*"
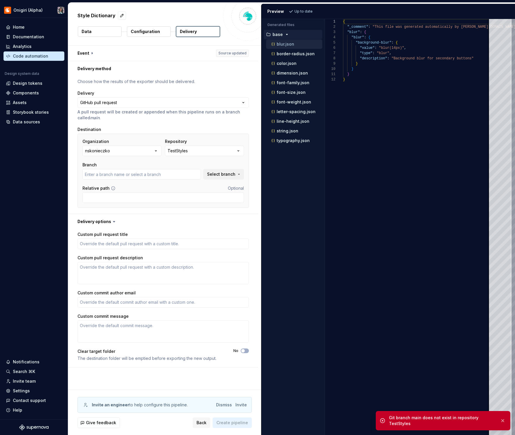
click at [226, 427] on div "Back Create pipeline" at bounding box center [222, 423] width 59 height 11
click at [235, 173] on span "Select branch" at bounding box center [221, 174] width 28 height 6
click at [233, 189] on button "Fetch latest" at bounding box center [230, 186] width 30 height 8
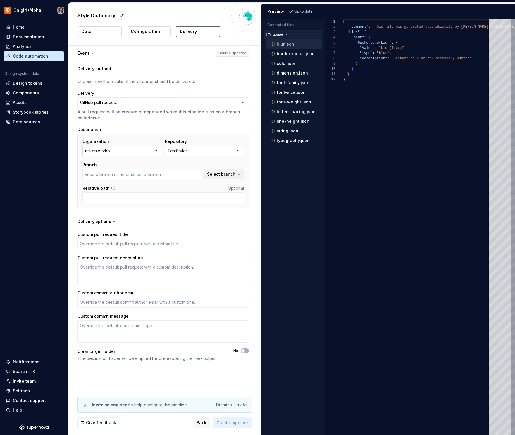
click at [129, 152] on button "nskonieczko" at bounding box center [121, 151] width 79 height 11
click at [199, 176] on input "text" at bounding box center [141, 174] width 118 height 11
click at [235, 177] on span "Select branch" at bounding box center [221, 174] width 28 height 6
click at [221, 188] on button "Fetch latest" at bounding box center [230, 186] width 30 height 8
type textarea "*"
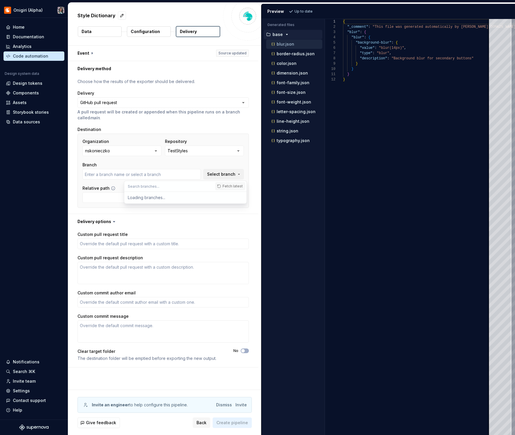
type input "main"
click at [201, 195] on div "main" at bounding box center [189, 198] width 108 height 6
click at [227, 423] on span "Create pipeline" at bounding box center [232, 423] width 32 height 6
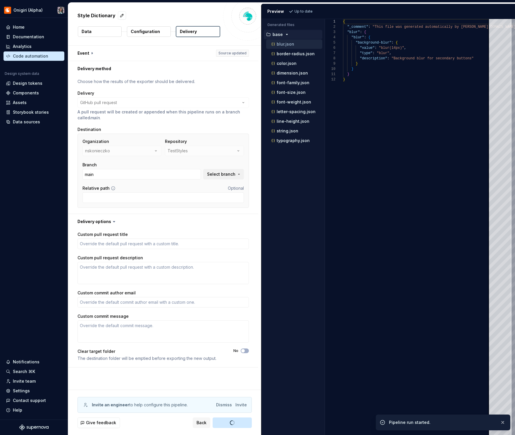
type textarea "*"
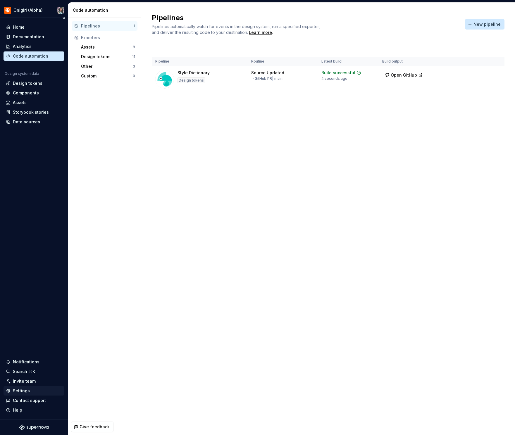
click at [28, 388] on div "Settings" at bounding box center [34, 390] width 61 height 9
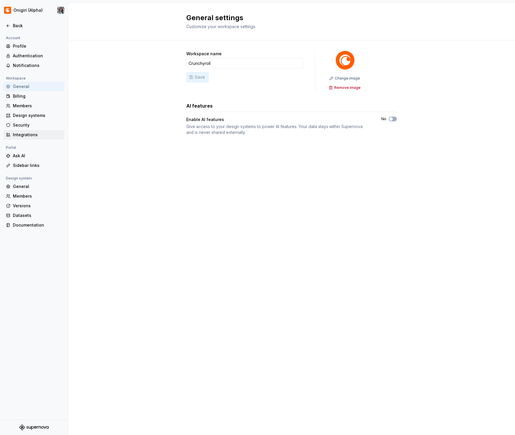
click at [25, 136] on div "Integrations" at bounding box center [37, 135] width 49 height 6
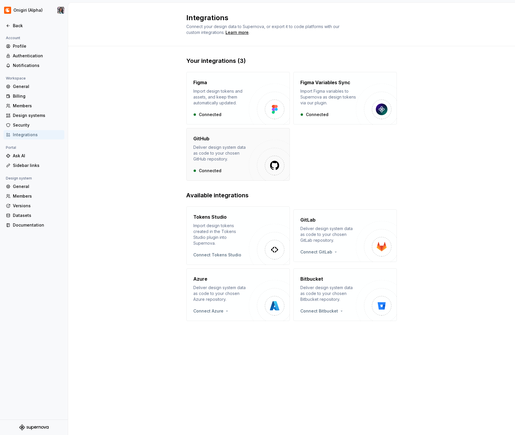
click at [225, 152] on div "Deliver design system data as code to your chosen GitHub repository." at bounding box center [221, 154] width 56 height 18
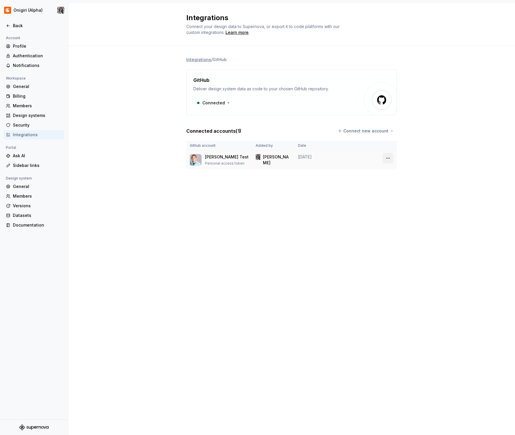
click at [386, 158] on html "Onigiri (Alpha) Back Account Profile Authentication Notifications Workspace Gen…" at bounding box center [257, 217] width 515 height 435
click at [392, 171] on div "Remove connection" at bounding box center [410, 170] width 52 height 9
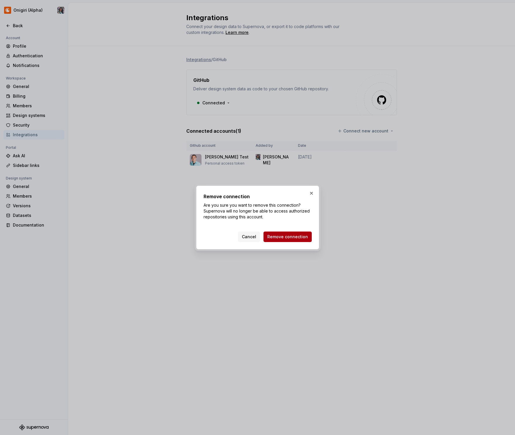
click at [306, 236] on span "Remove connection" at bounding box center [287, 237] width 41 height 6
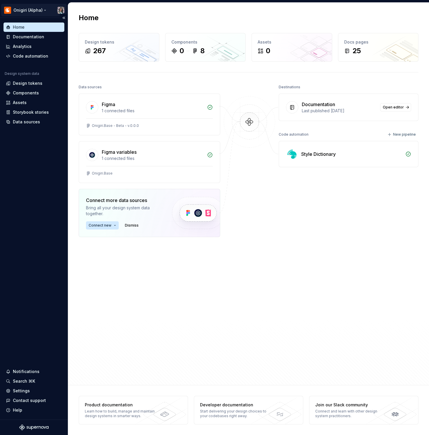
click at [62, 11] on html "Onigiri (Alpha) Home Documentation Analytics Code automation Design system data…" at bounding box center [214, 217] width 429 height 435
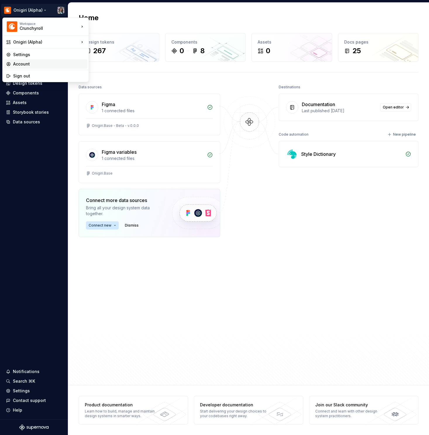
click at [38, 66] on div "Account" at bounding box center [49, 64] width 72 height 6
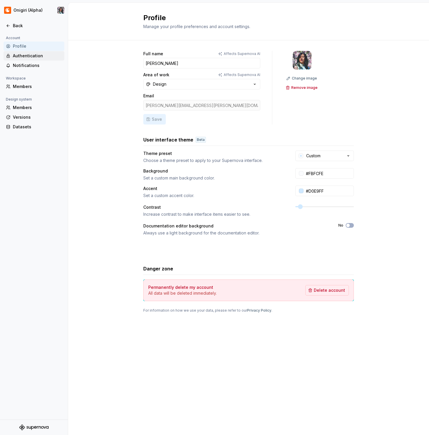
click at [39, 57] on div "Authentication" at bounding box center [37, 56] width 49 height 6
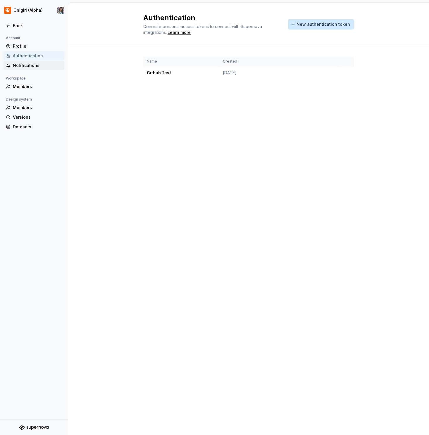
click at [40, 63] on div "Notifications" at bounding box center [37, 66] width 49 height 6
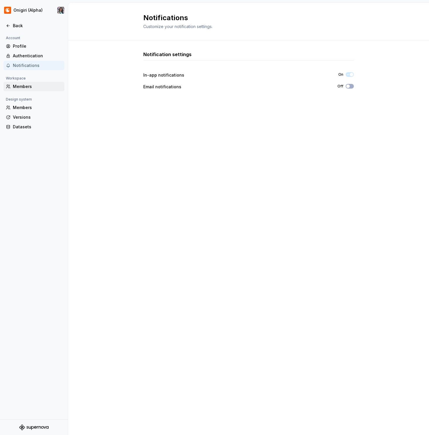
click at [30, 89] on div "Members" at bounding box center [37, 87] width 49 height 6
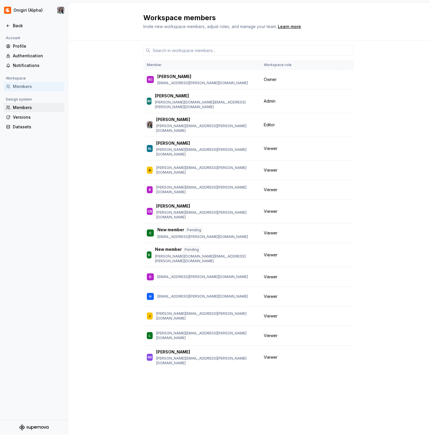
click at [29, 109] on div "Members" at bounding box center [37, 108] width 49 height 6
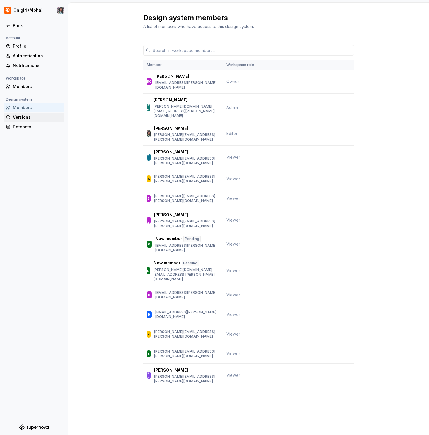
click at [29, 118] on div "Versions" at bounding box center [37, 117] width 49 height 6
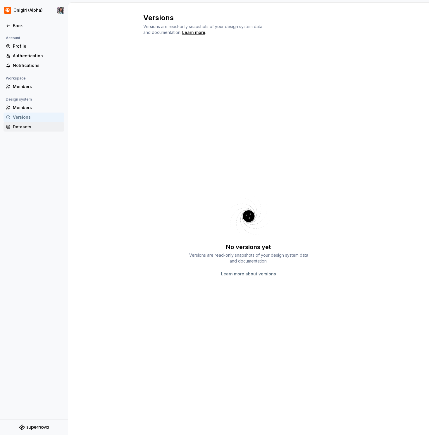
click at [28, 125] on div "Datasets" at bounding box center [37, 127] width 49 height 6
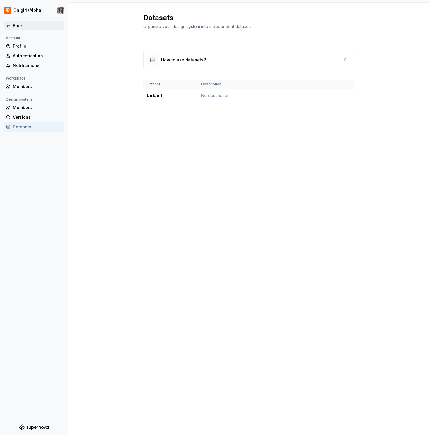
click at [8, 25] on icon at bounding box center [8, 26] width 3 height 2
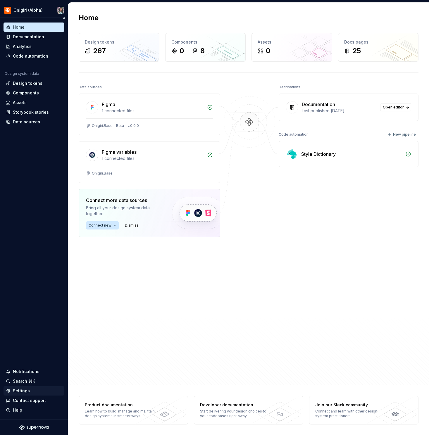
click at [27, 390] on div "Settings" at bounding box center [21, 391] width 17 height 6
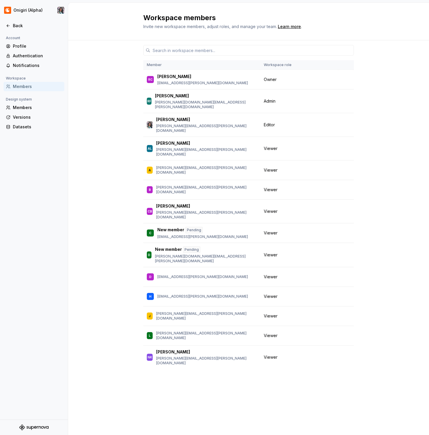
click at [20, 132] on div "Account Profile Authentication Notifications Workspace Members Design system Me…" at bounding box center [34, 85] width 68 height 101
click at [20, 130] on div "Datasets" at bounding box center [34, 126] width 61 height 9
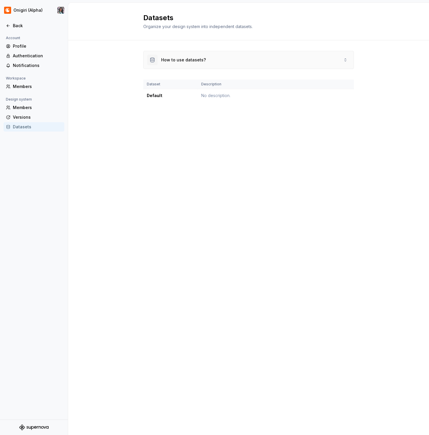
click at [219, 59] on div "How to use datasets?" at bounding box center [249, 60] width 210 height 18
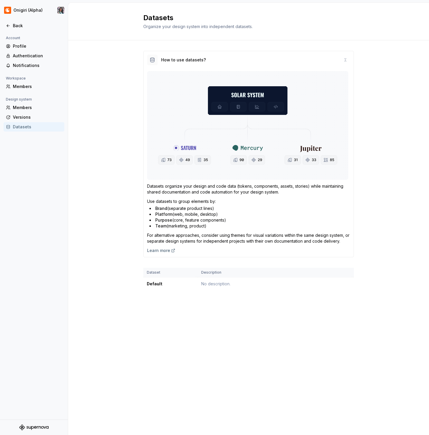
click at [109, 70] on div "How to use datasets? Datasets organize your design and code data (tokens, compo…" at bounding box center [248, 176] width 361 height 272
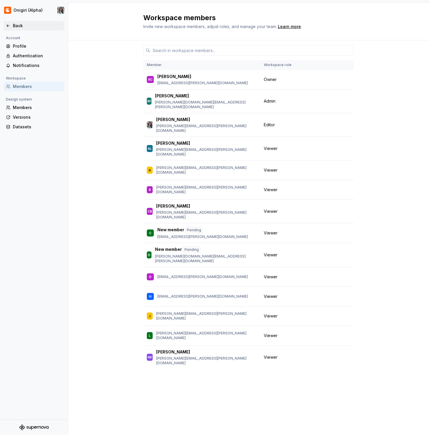
click at [5, 22] on div "Back" at bounding box center [34, 25] width 61 height 9
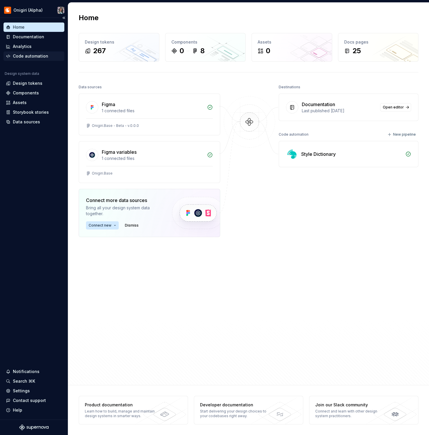
click at [23, 55] on div "Code automation" at bounding box center [30, 56] width 35 height 6
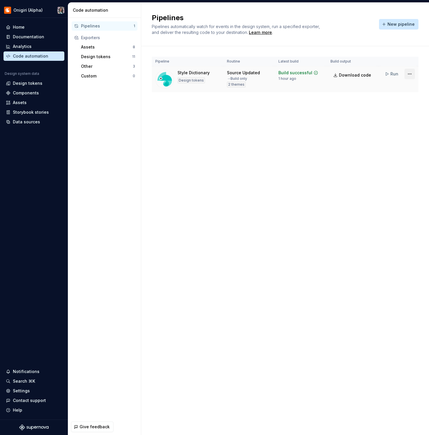
click at [412, 75] on html "Onigiri (Alpha) Home Documentation Analytics Code automation Design system data…" at bounding box center [214, 217] width 429 height 435
click at [396, 137] on div "Delete pipeline" at bounding box center [402, 136] width 50 height 6
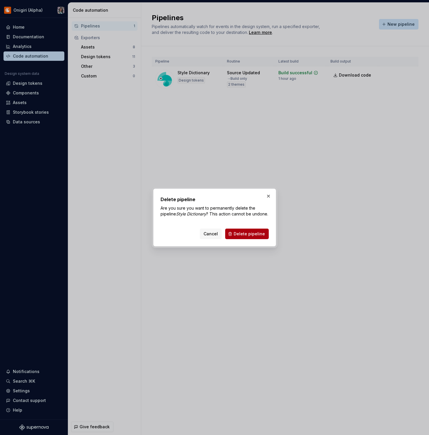
click at [248, 236] on span "Delete pipeline" at bounding box center [249, 234] width 31 height 6
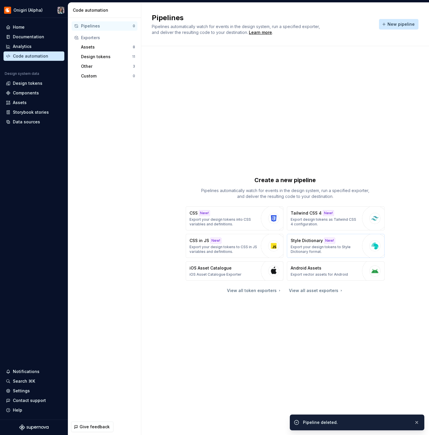
click at [337, 256] on button "Style Dictionary New! Export your design tokens to Style Dictionary format." at bounding box center [336, 246] width 98 height 24
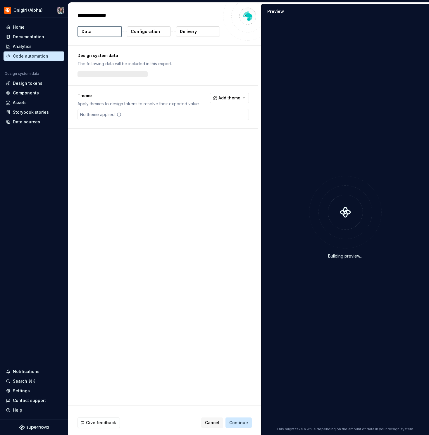
type textarea "*"
click at [190, 29] on p "Delivery" at bounding box center [188, 32] width 17 height 6
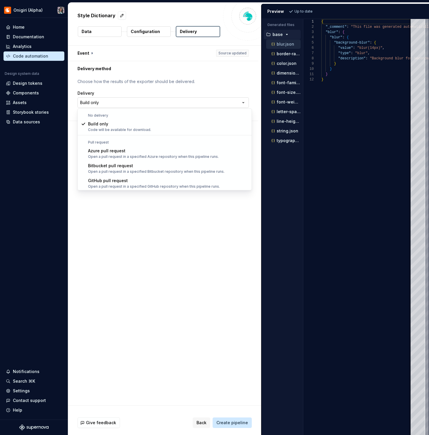
click at [131, 103] on html "**********" at bounding box center [214, 217] width 429 height 435
click at [164, 105] on html "**********" at bounding box center [214, 217] width 429 height 435
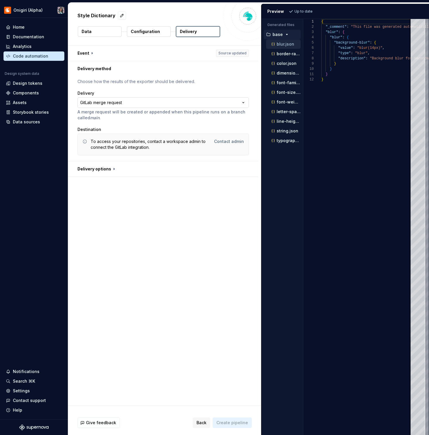
click at [149, 104] on html "**********" at bounding box center [214, 217] width 429 height 435
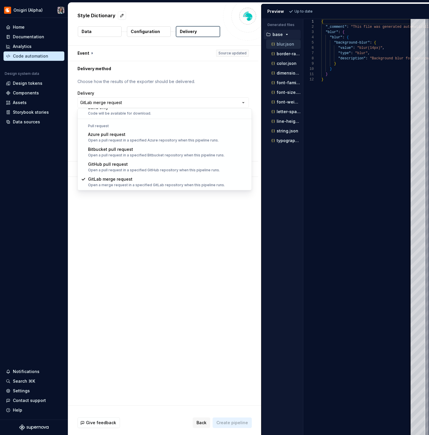
select select "*****"
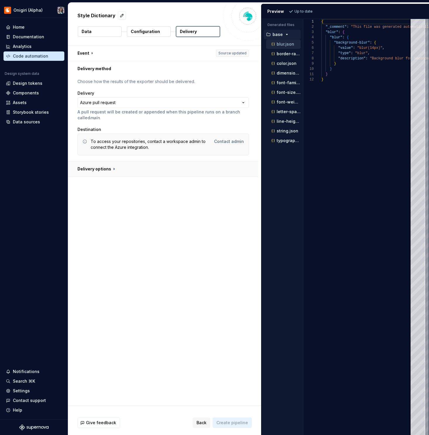
click at [108, 168] on button "button" at bounding box center [163, 168] width 190 height 15
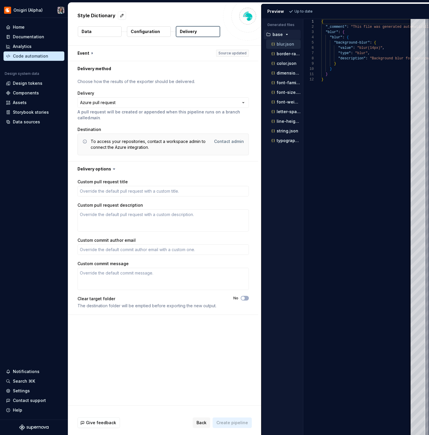
type textarea "*"
click at [27, 392] on div "Settings" at bounding box center [21, 391] width 17 height 6
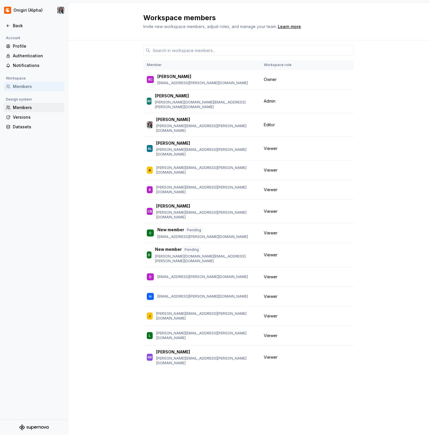
click at [38, 105] on div "Members" at bounding box center [37, 108] width 49 height 6
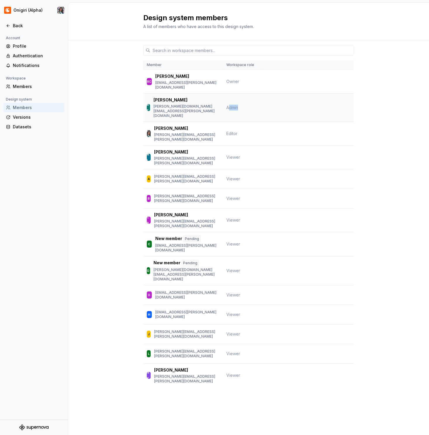
drag, startPoint x: 229, startPoint y: 99, endPoint x: 245, endPoint y: 99, distance: 16.1
click at [245, 99] on td "Admin" at bounding box center [242, 108] width 39 height 28
click at [233, 105] on span "Admin" at bounding box center [232, 107] width 12 height 5
click at [231, 79] on span "Owner" at bounding box center [232, 81] width 13 height 5
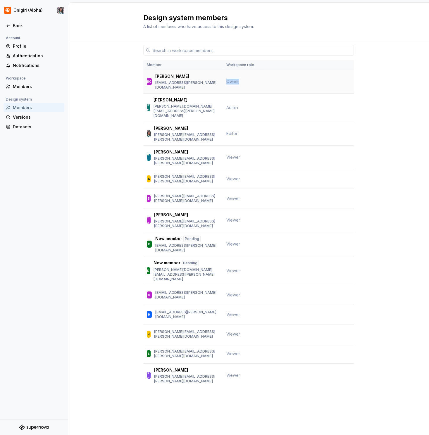
click at [231, 79] on span "Owner" at bounding box center [232, 81] width 13 height 5
click at [165, 52] on input "text" at bounding box center [252, 50] width 204 height 11
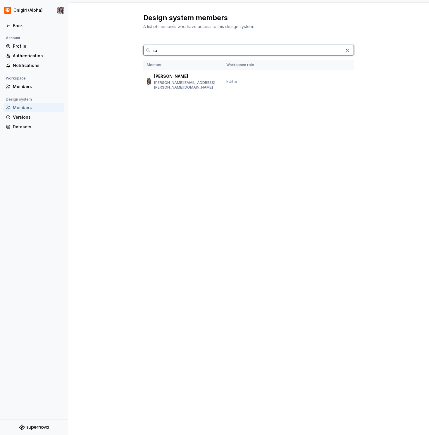
type input "s"
